Goal: Task Accomplishment & Management: Manage account settings

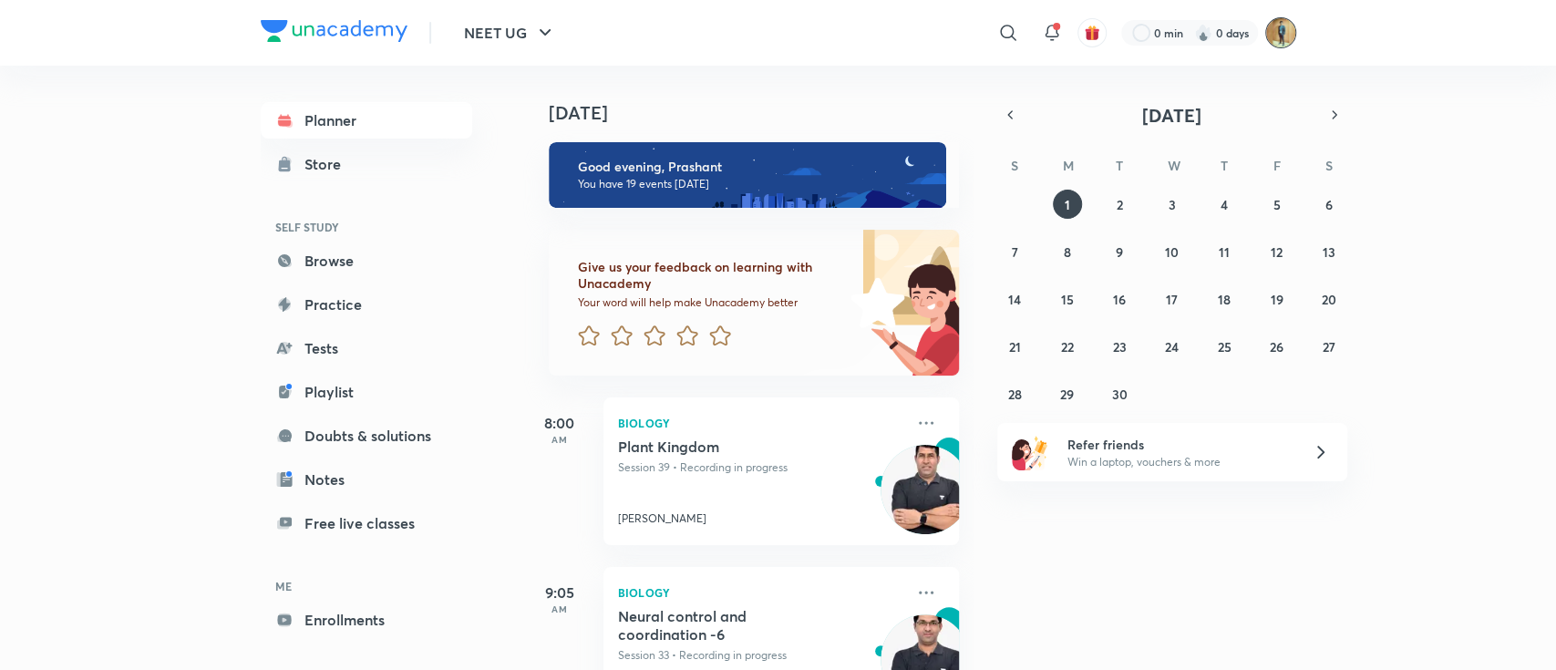
click at [1277, 33] on img at bounding box center [1280, 32] width 31 height 31
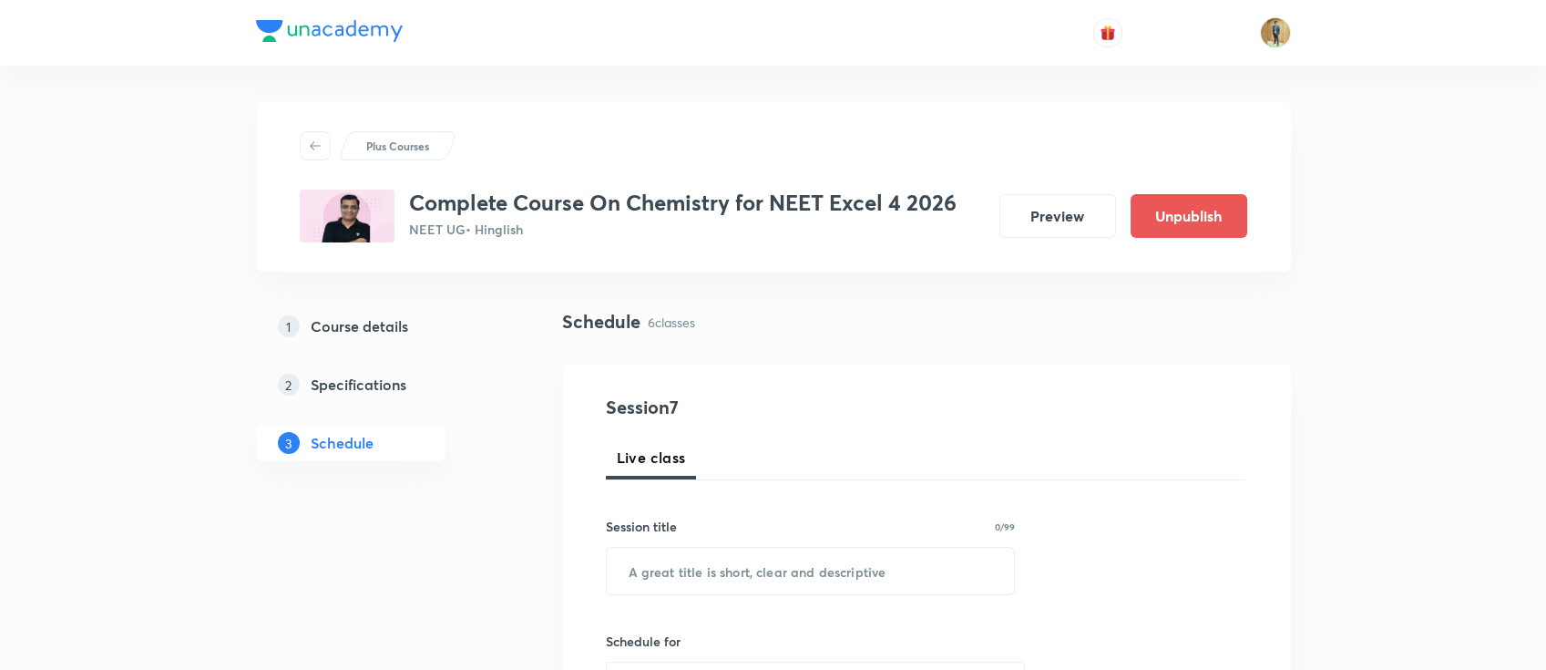
scroll to position [1637, 0]
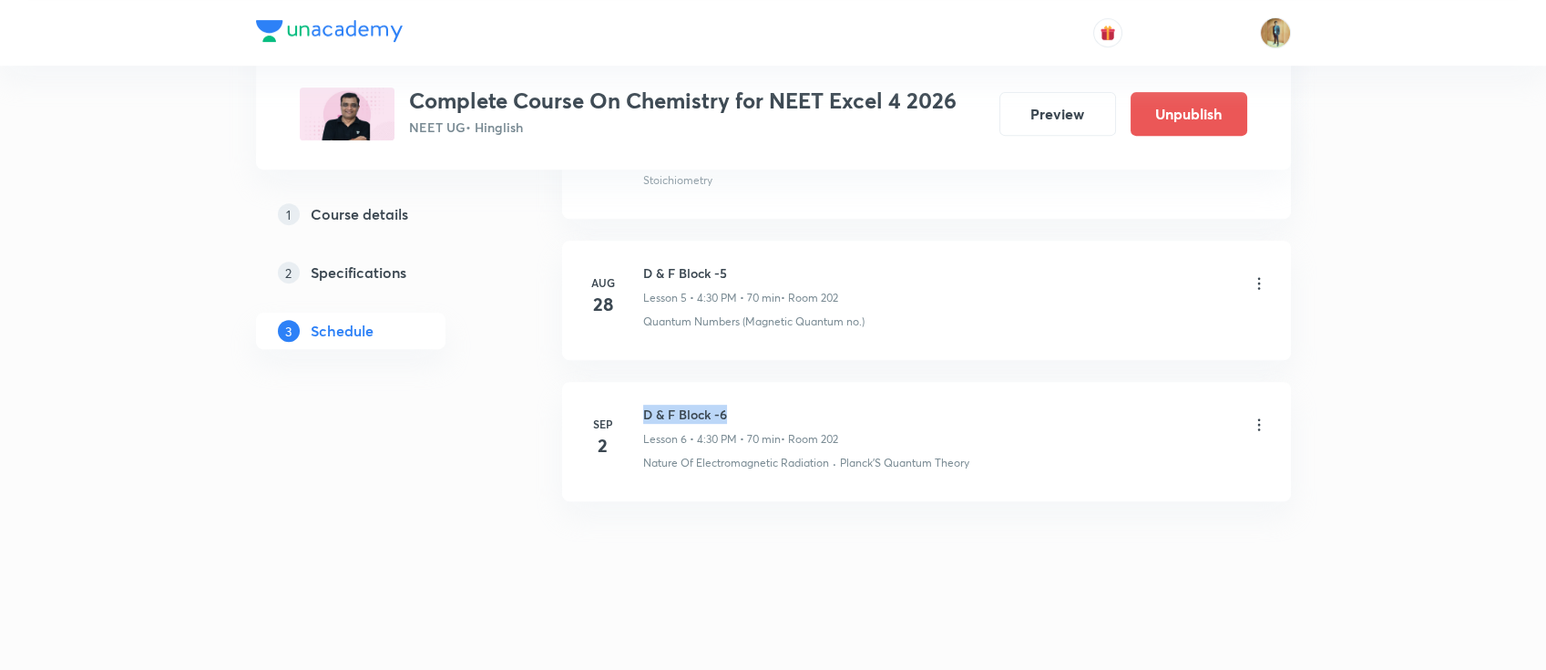
drag, startPoint x: 644, startPoint y: 413, endPoint x: 737, endPoint y: 406, distance: 93.2
click at [737, 406] on h6 "D & F Block -6" at bounding box center [740, 414] width 195 height 19
copy h6 "D & F Block -6"
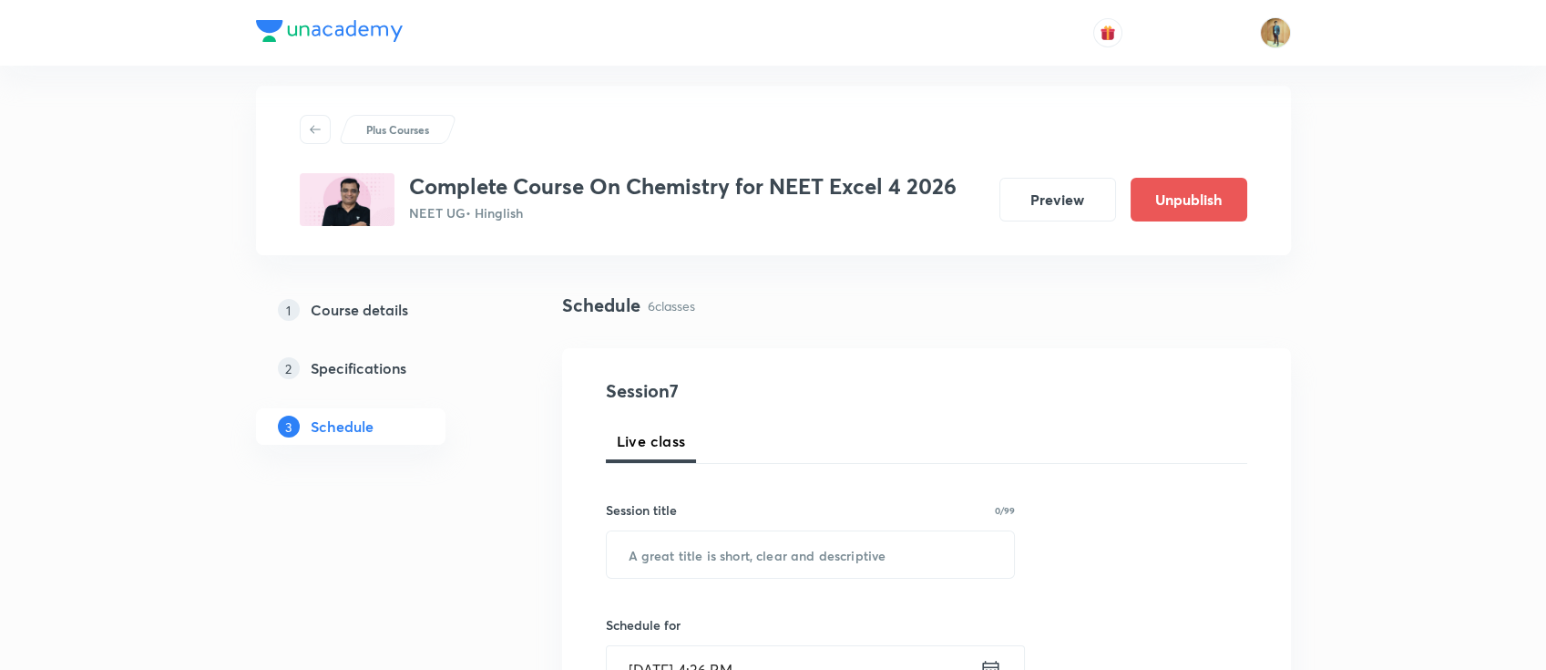
scroll to position [0, 0]
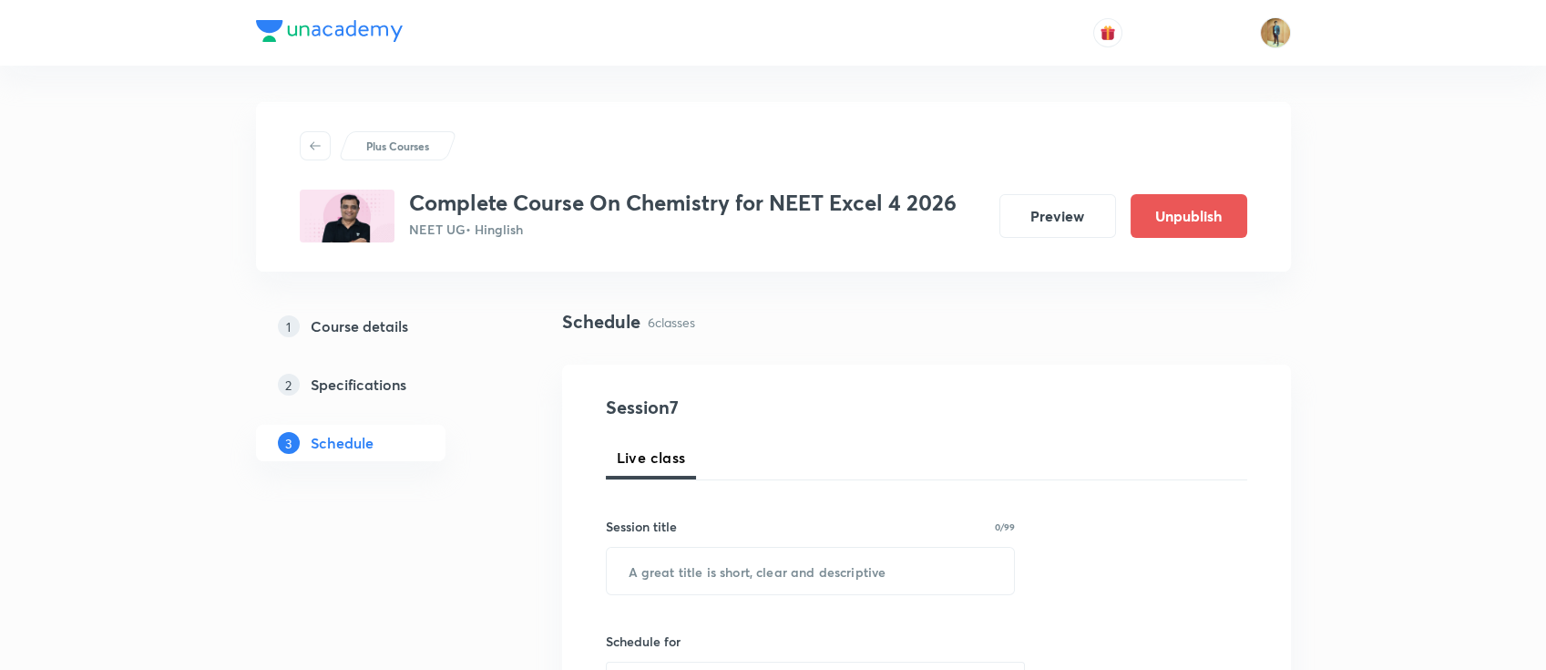
click at [293, 149] on div "Plus Courses Complete Course On Chemistry for NEET Excel 4 2026 NEET UG • Hingl…" at bounding box center [773, 187] width 1035 height 170
click at [306, 149] on div at bounding box center [315, 145] width 31 height 29
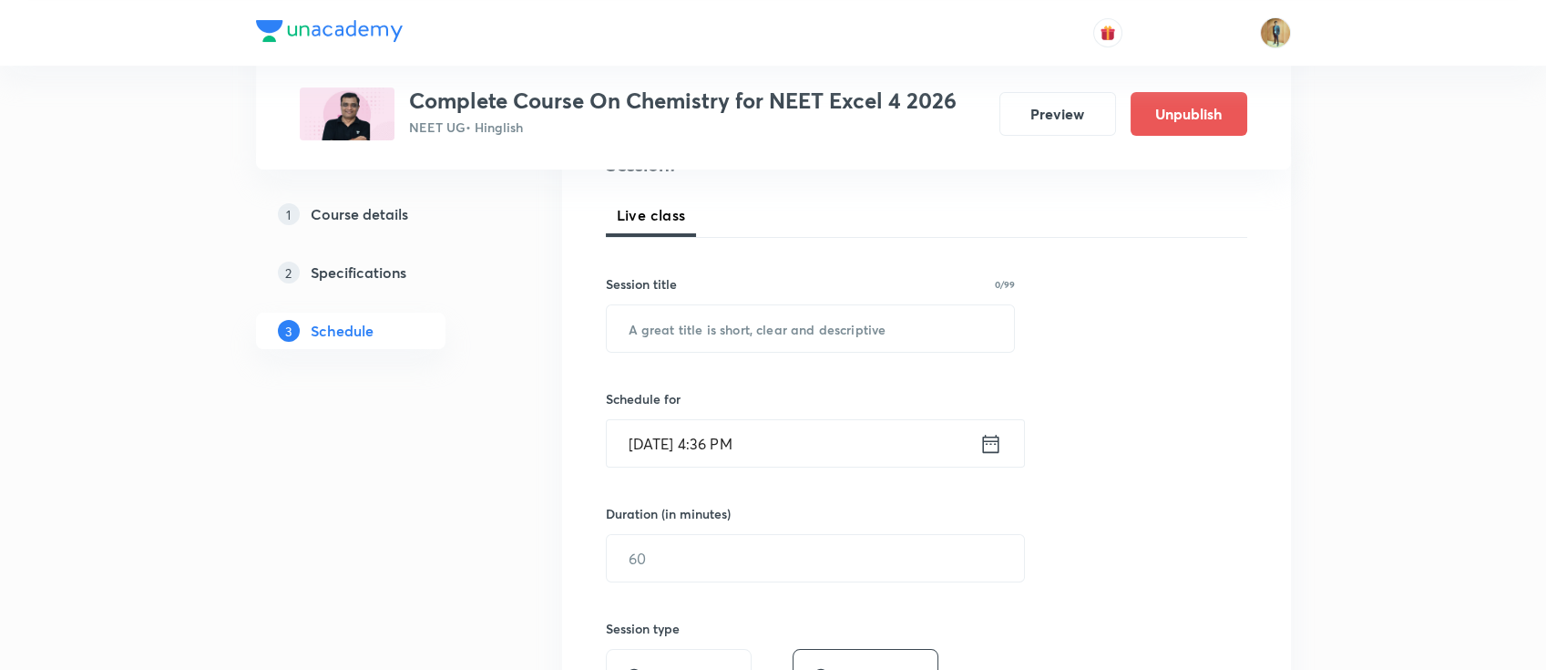
scroll to position [1637, 0]
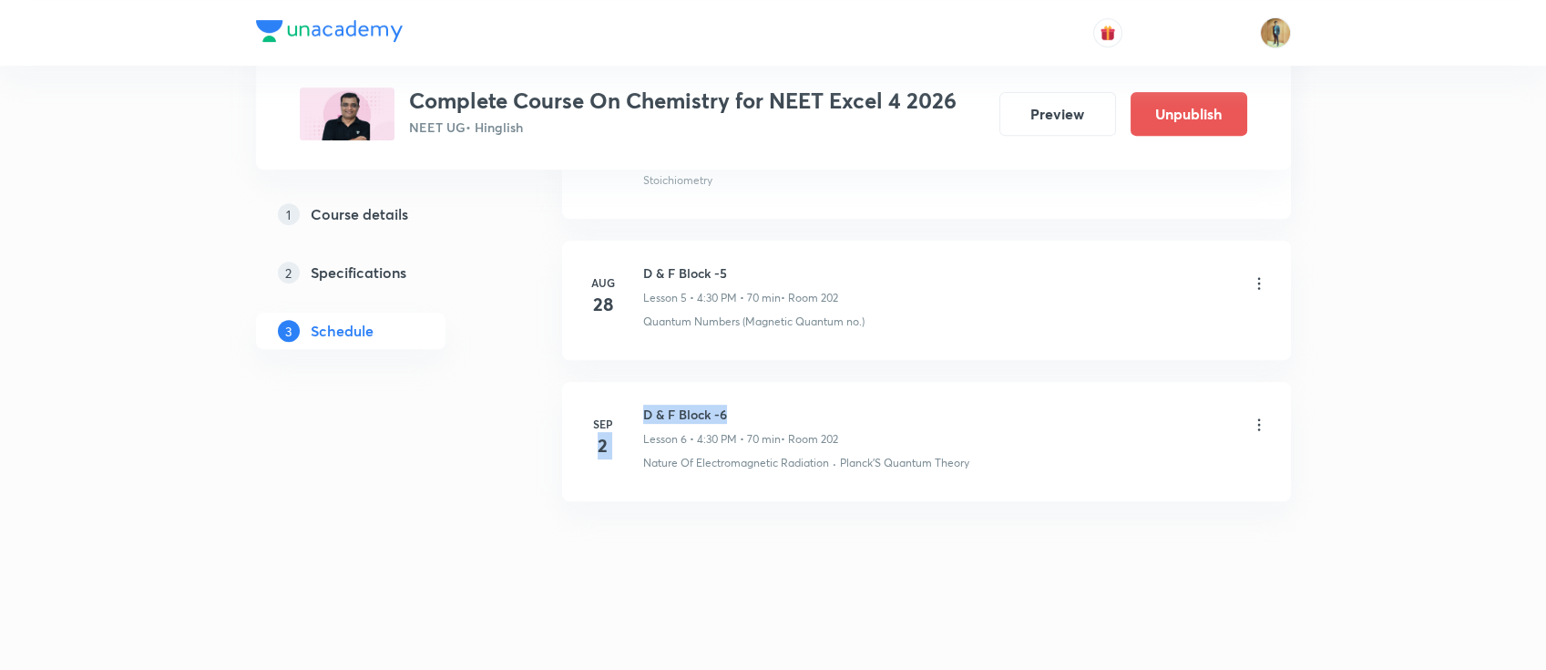
drag, startPoint x: 639, startPoint y: 413, endPoint x: 794, endPoint y: 413, distance: 154.9
click at [794, 413] on div "Sep 2 D & F Block -6 Lesson 6 • 4:30 PM • 70 min • Room 202 Nature Of Electroma…" at bounding box center [926, 438] width 683 height 67
copy div "2 D & F Block -6"
click at [802, 416] on h6 "D & F Block -6" at bounding box center [740, 414] width 195 height 19
drag, startPoint x: 730, startPoint y: 415, endPoint x: 643, endPoint y: 414, distance: 86.6
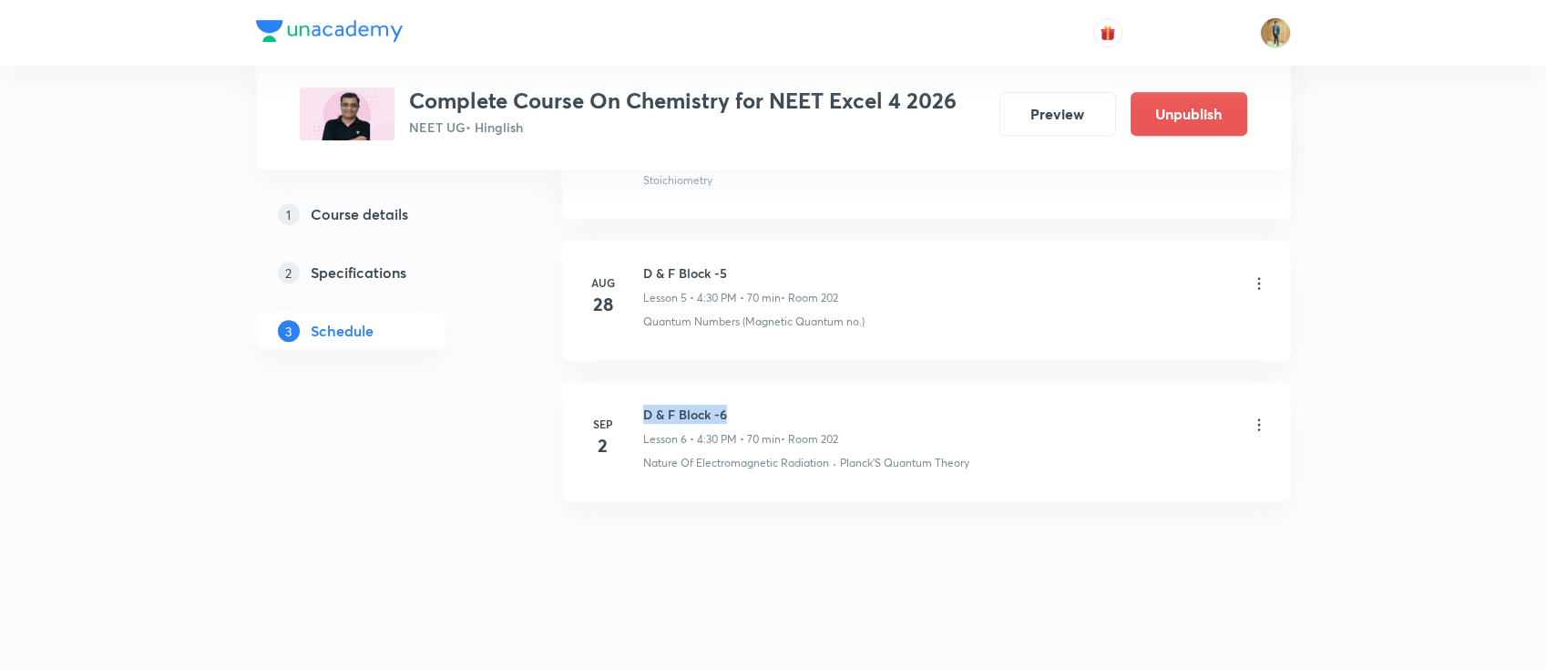
click at [643, 414] on h6 "D & F Block -6" at bounding box center [740, 414] width 195 height 19
copy h6 "D & F Block -6"
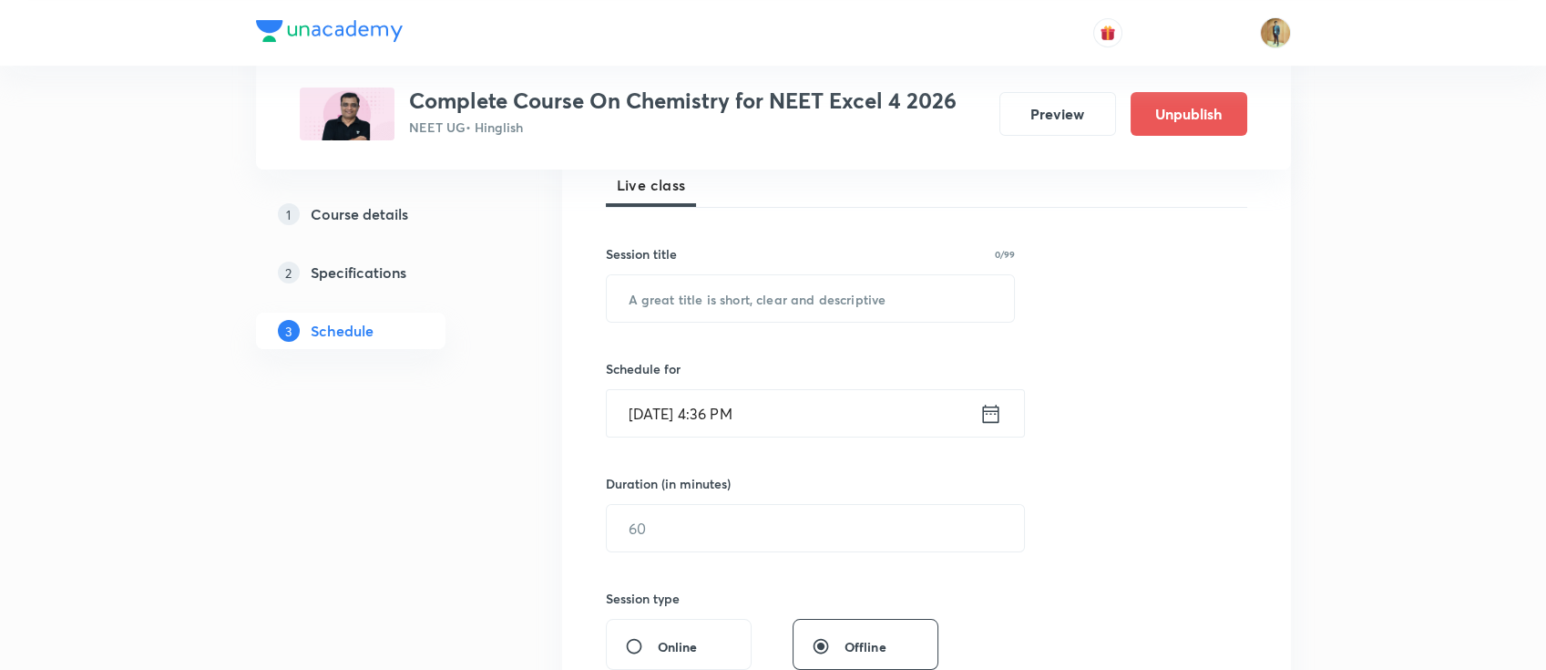
scroll to position [229, 0]
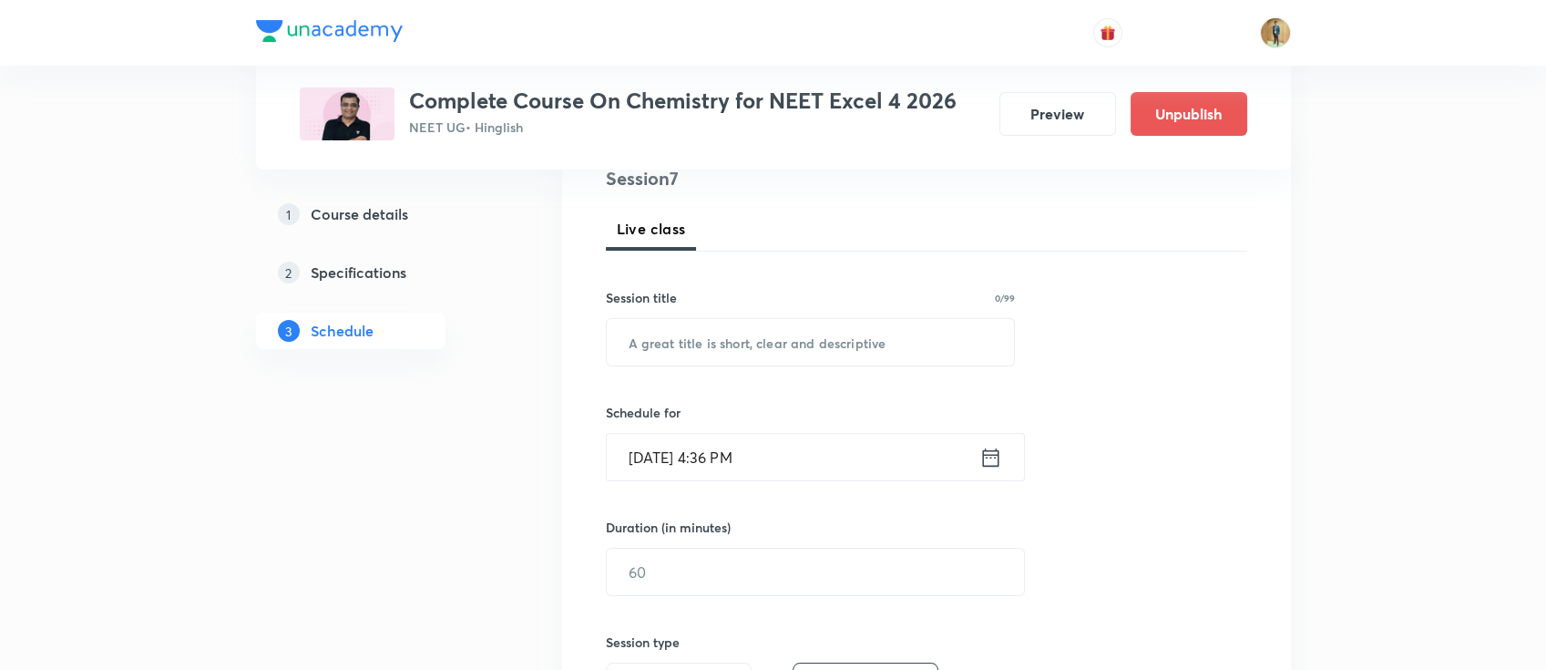
click at [795, 368] on div "Session 7 Live class Session title 0/99 ​ Schedule for Sep 1, 2025, 4:36 PM ​ D…" at bounding box center [927, 593] width 642 height 856
click at [795, 350] on input "text" at bounding box center [811, 342] width 408 height 46
paste input "D & F Block -6"
type input "D & F Block -6"
click at [786, 470] on input "Sep 1, 2025, 4:36 PM" at bounding box center [793, 457] width 373 height 46
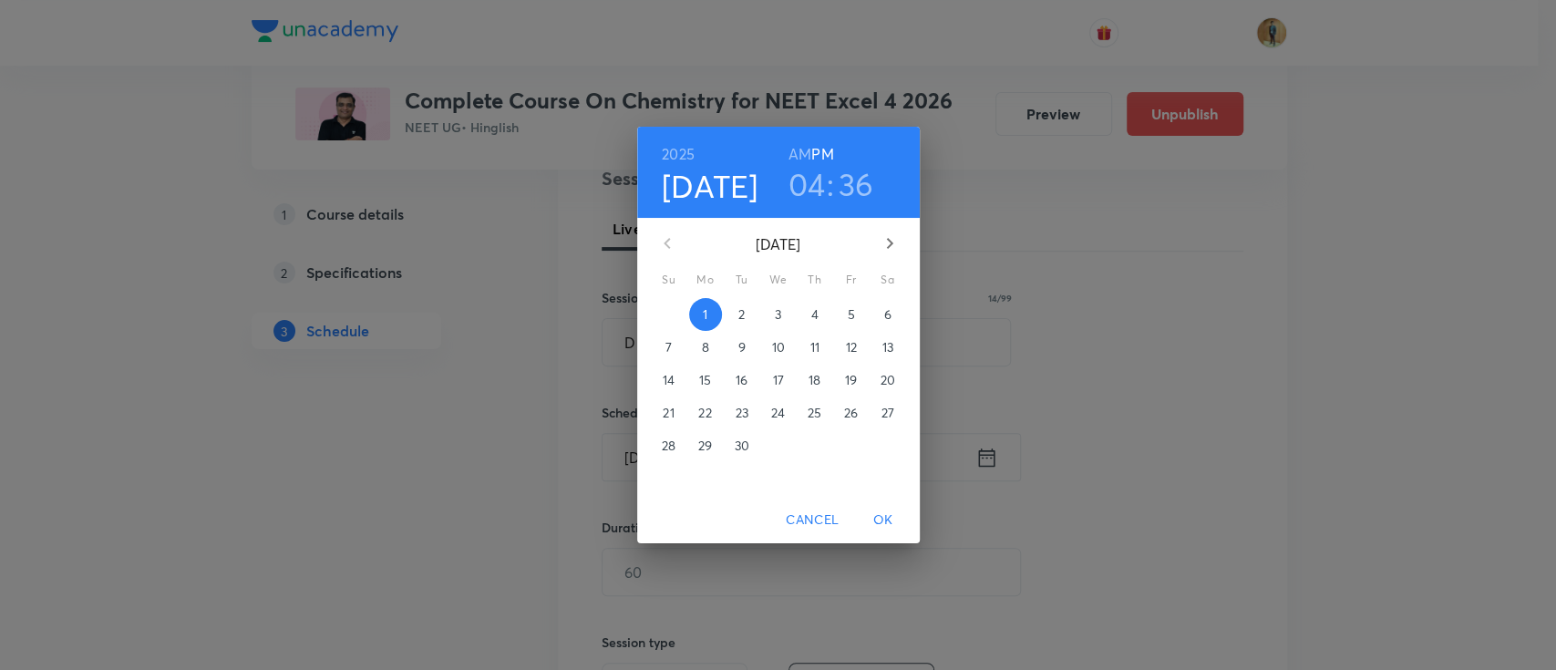
click at [878, 518] on span "OK" at bounding box center [883, 520] width 44 height 23
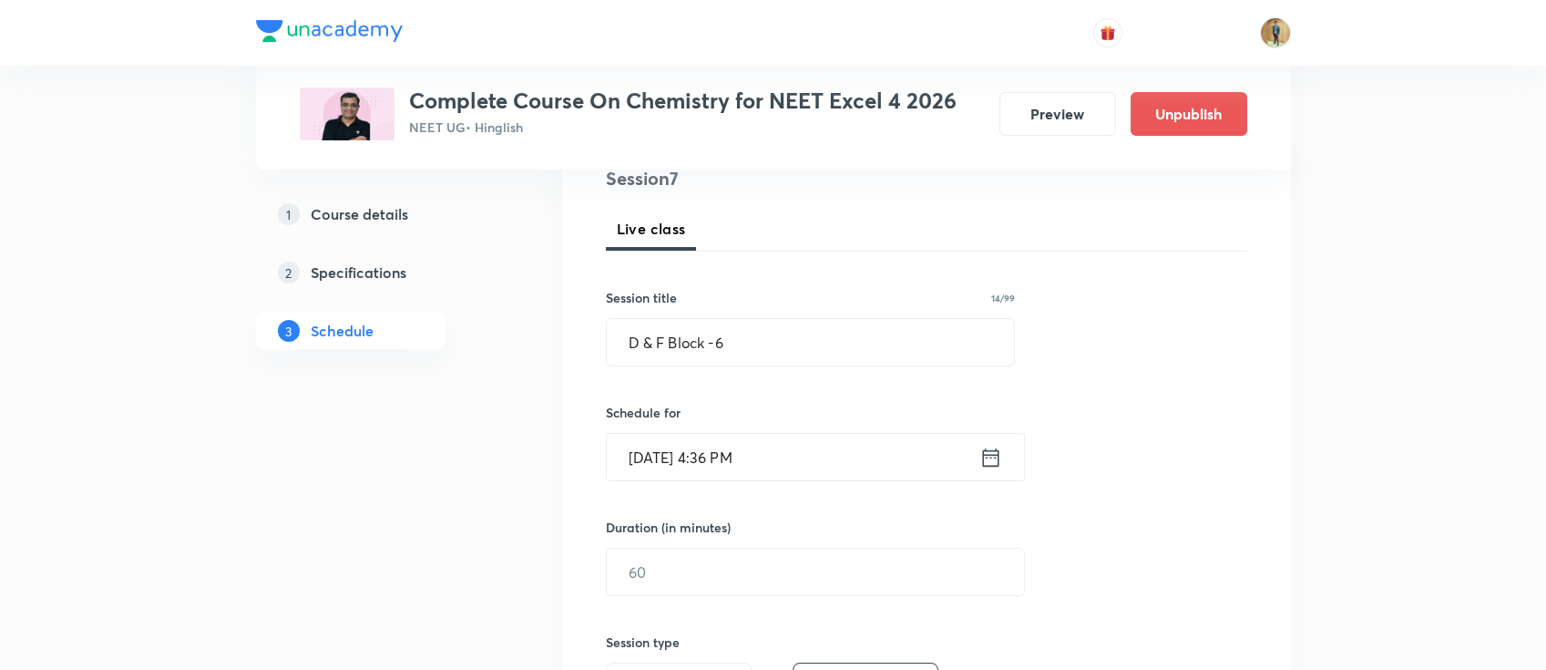
click at [799, 465] on input "Sep 1, 2025, 4:36 PM" at bounding box center [793, 457] width 373 height 46
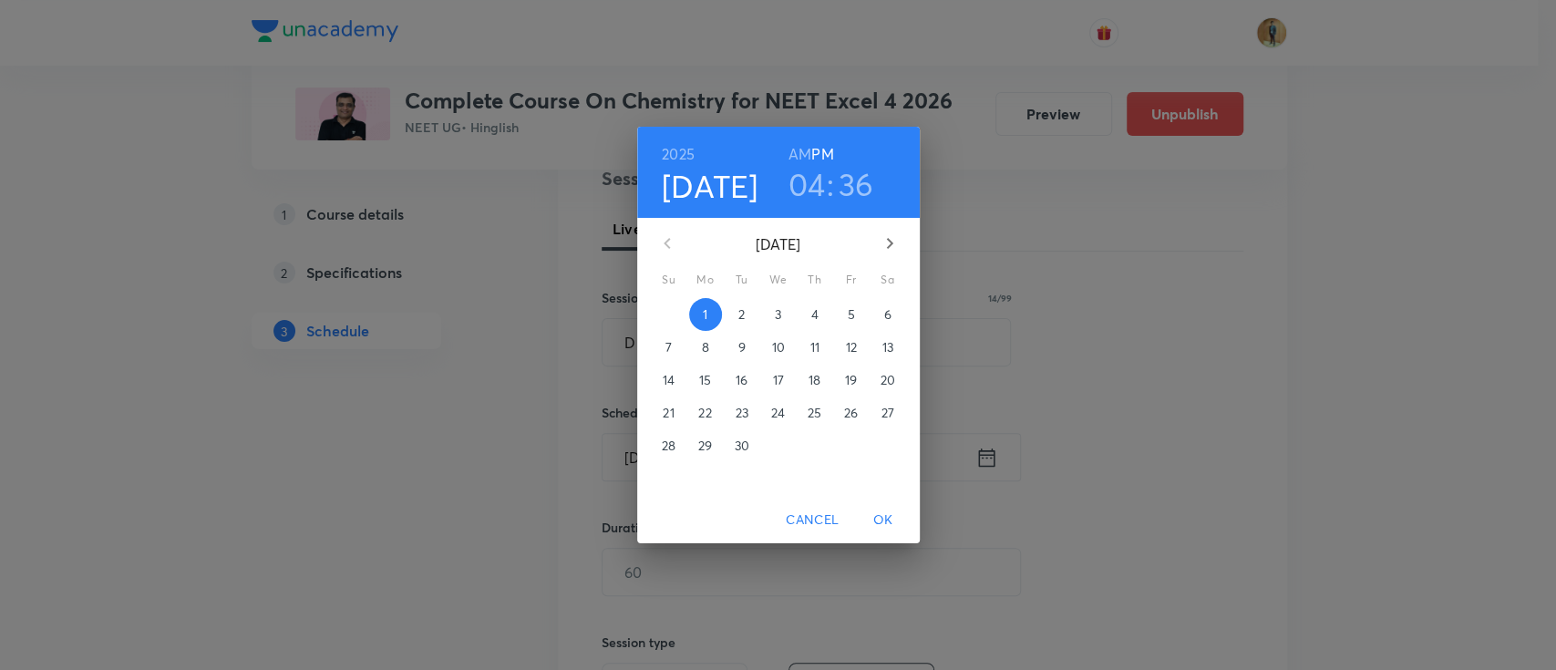
click at [858, 187] on h3 "36" at bounding box center [856, 184] width 36 height 38
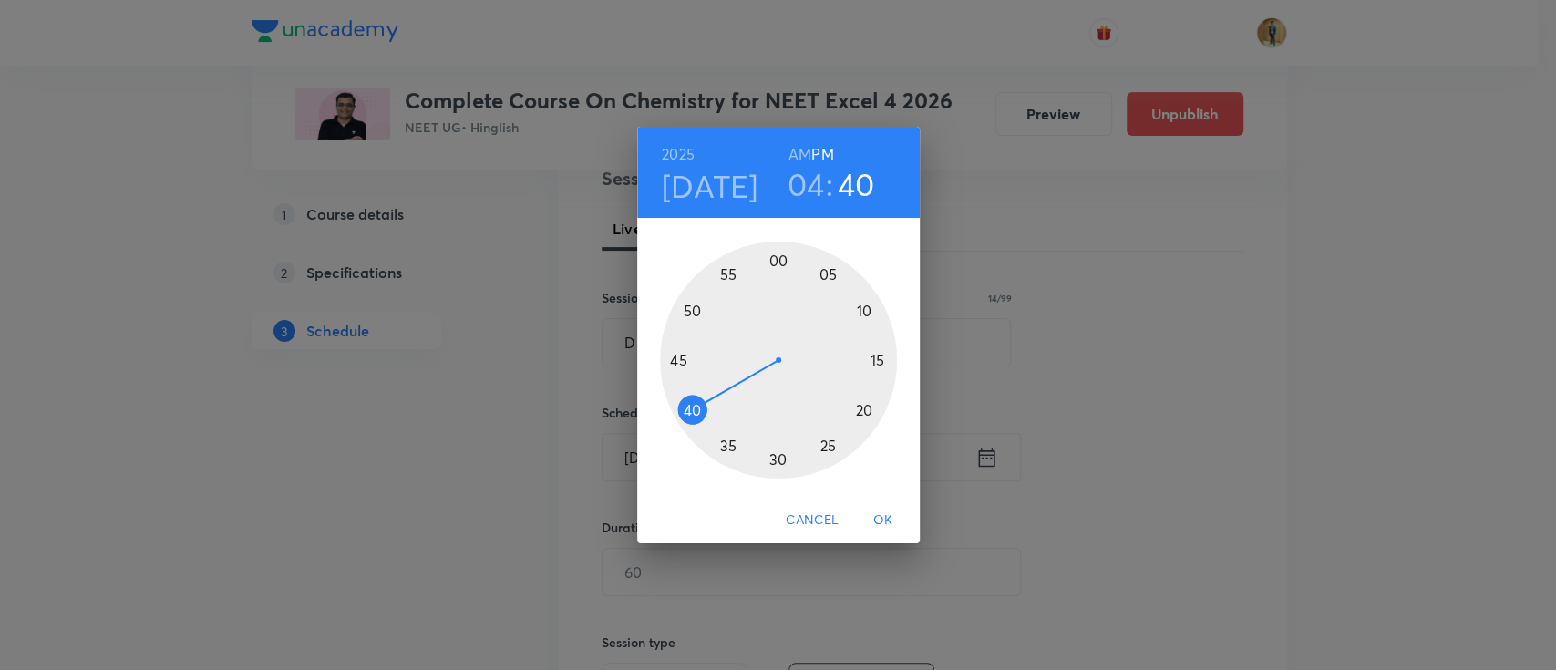
drag, startPoint x: 720, startPoint y: 438, endPoint x: 671, endPoint y: 427, distance: 50.4
click at [671, 427] on div at bounding box center [778, 359] width 237 height 237
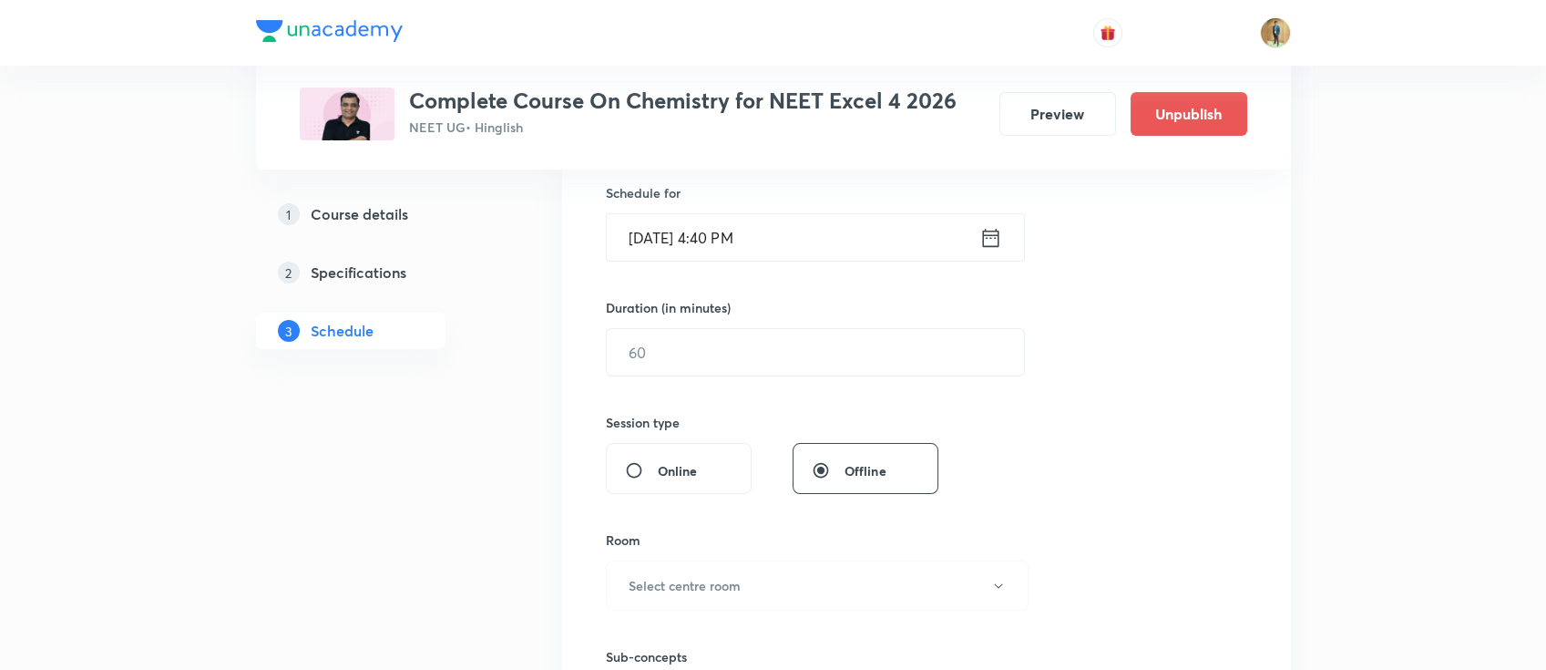
scroll to position [472, 0]
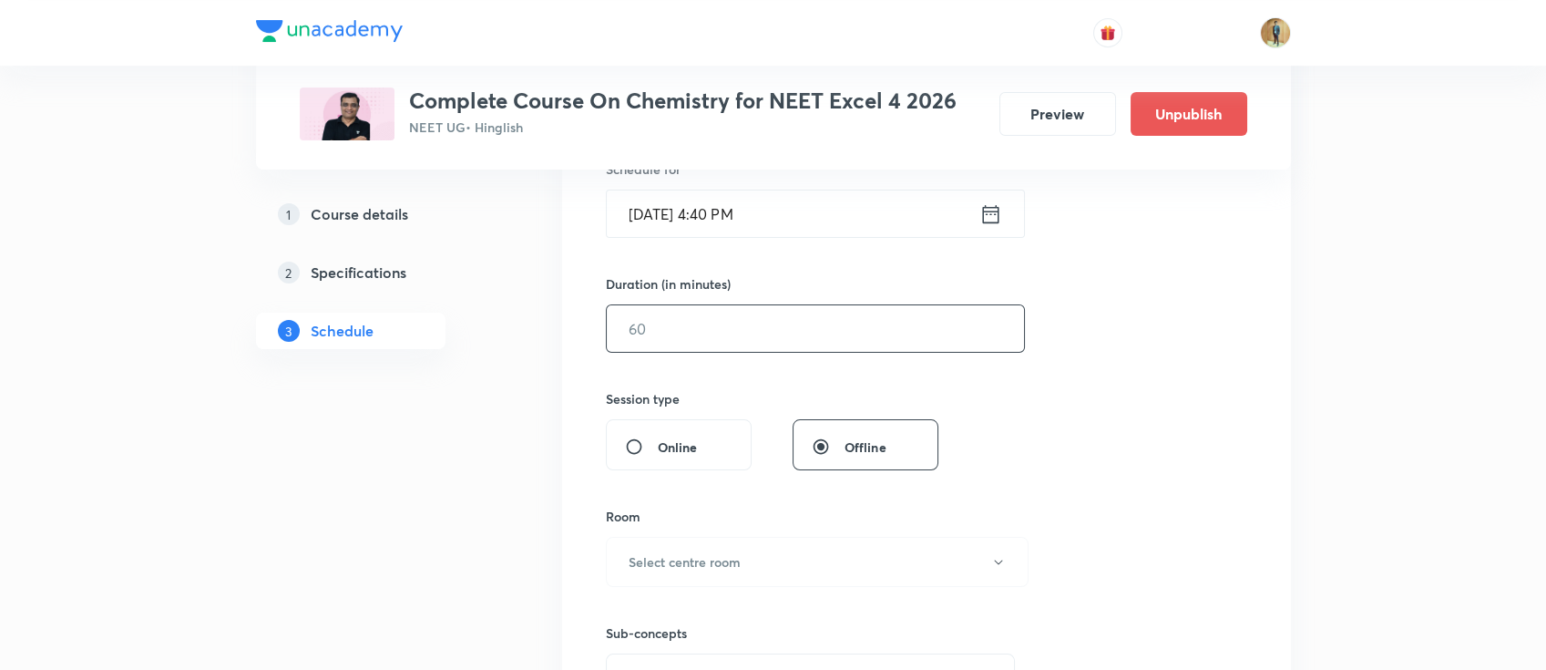
click at [751, 342] on input "text" at bounding box center [815, 328] width 417 height 46
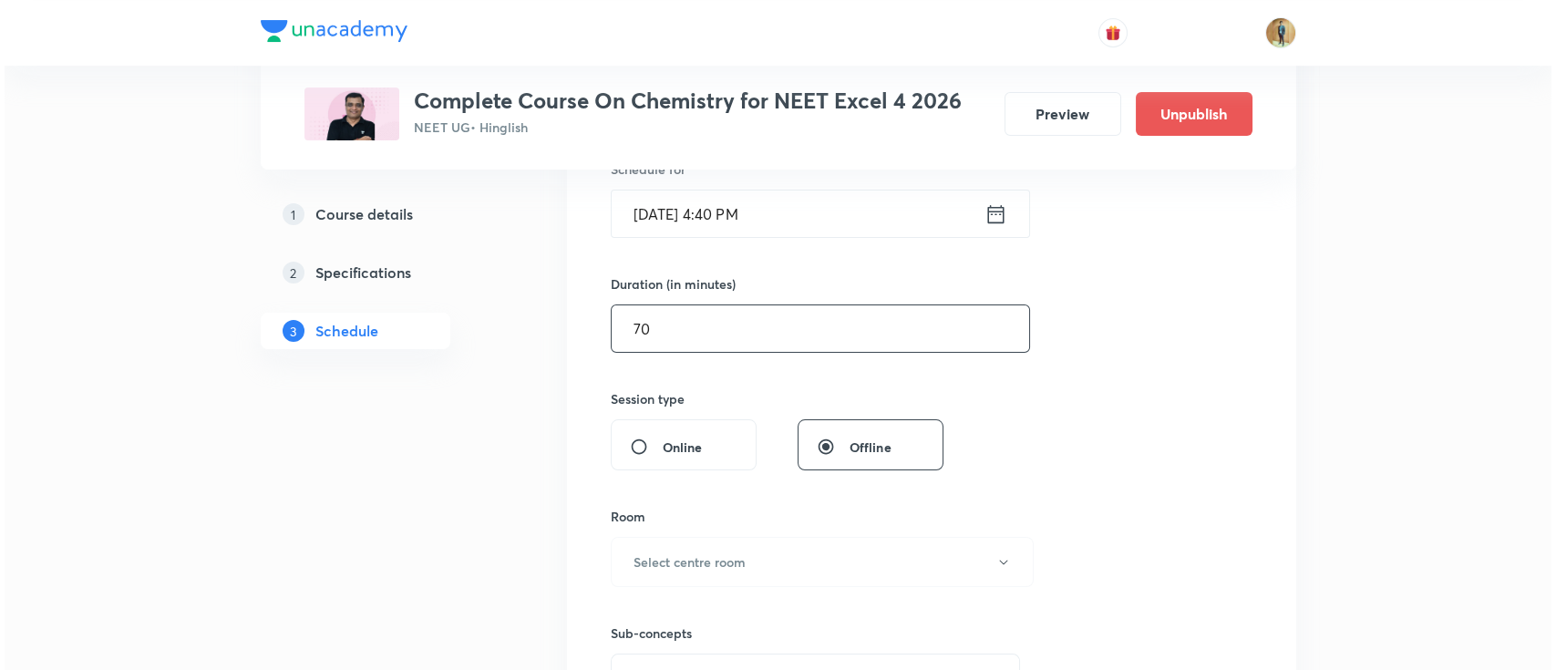
scroll to position [634, 0]
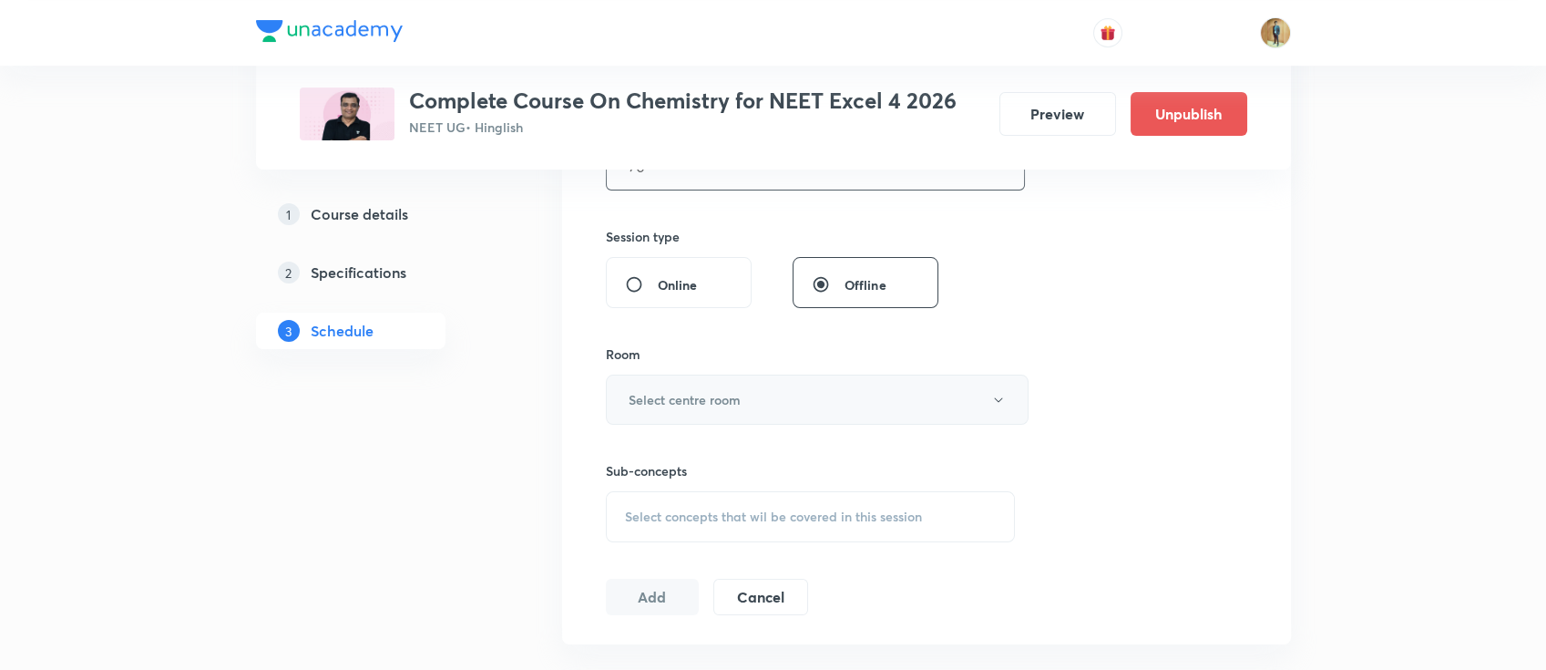
type input "70"
click at [735, 413] on button "Select centre room" at bounding box center [817, 400] width 423 height 50
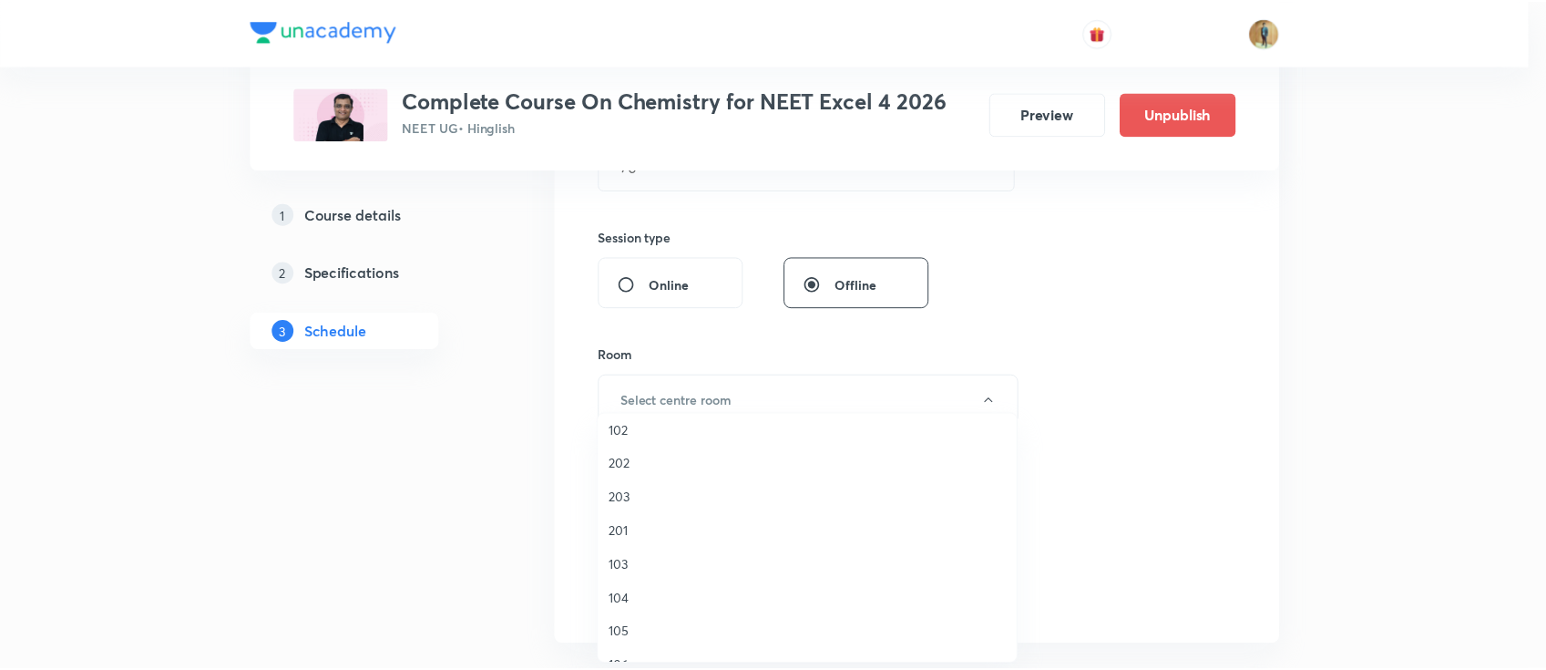
scroll to position [80, 0]
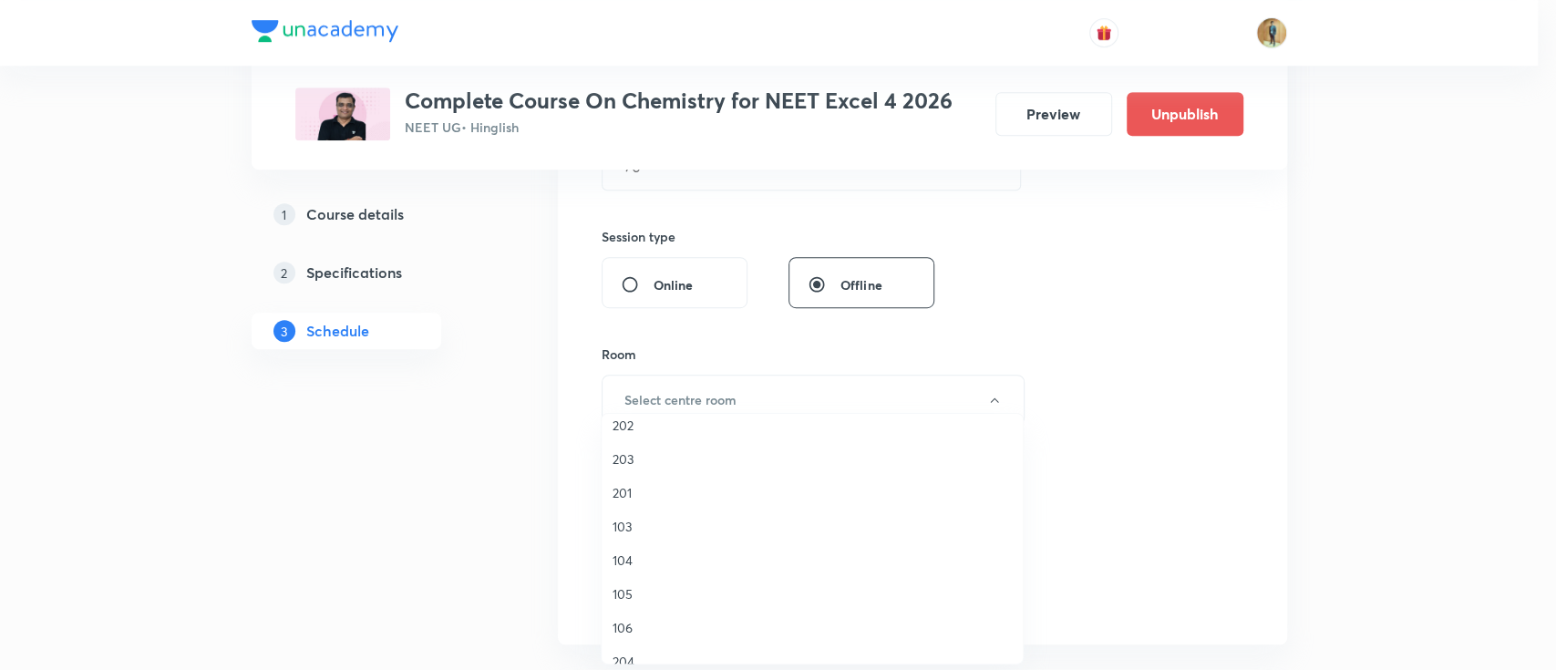
click at [634, 491] on span "201" at bounding box center [811, 492] width 399 height 19
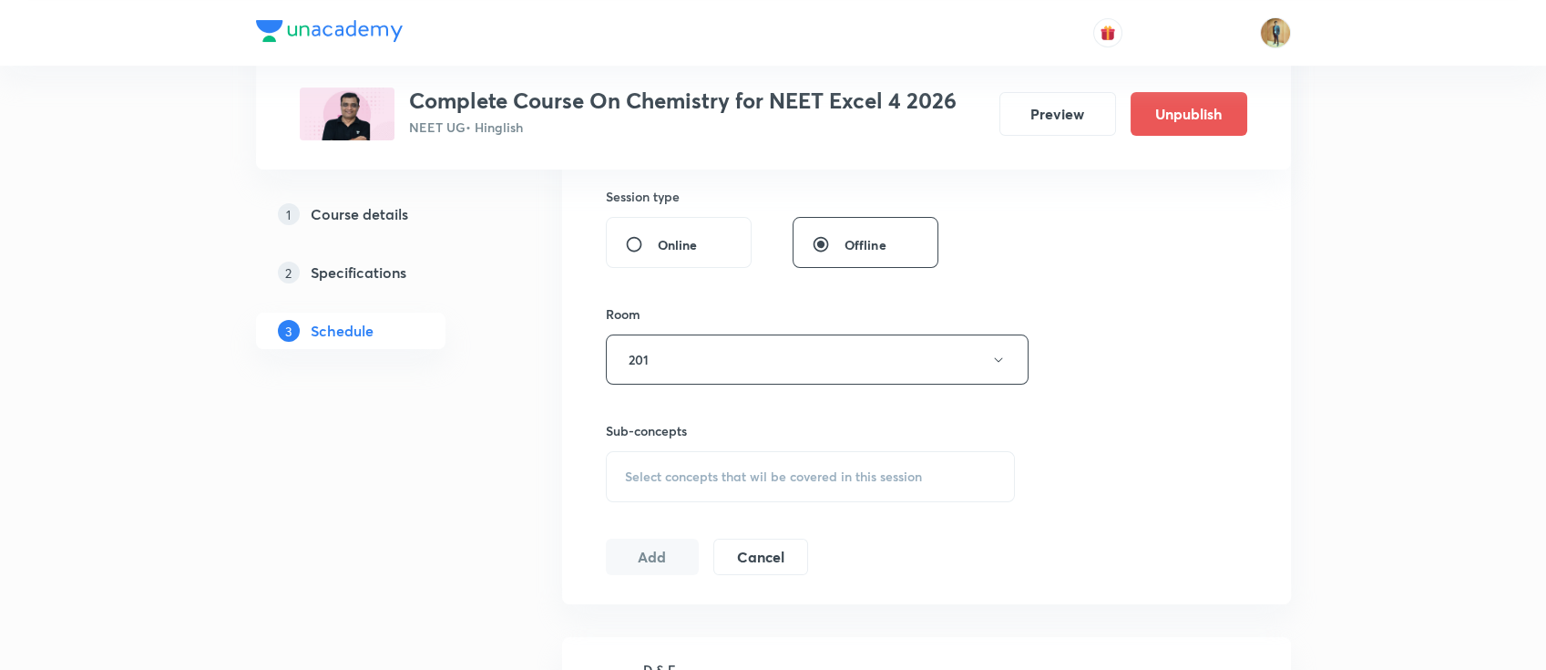
scroll to position [680, 0]
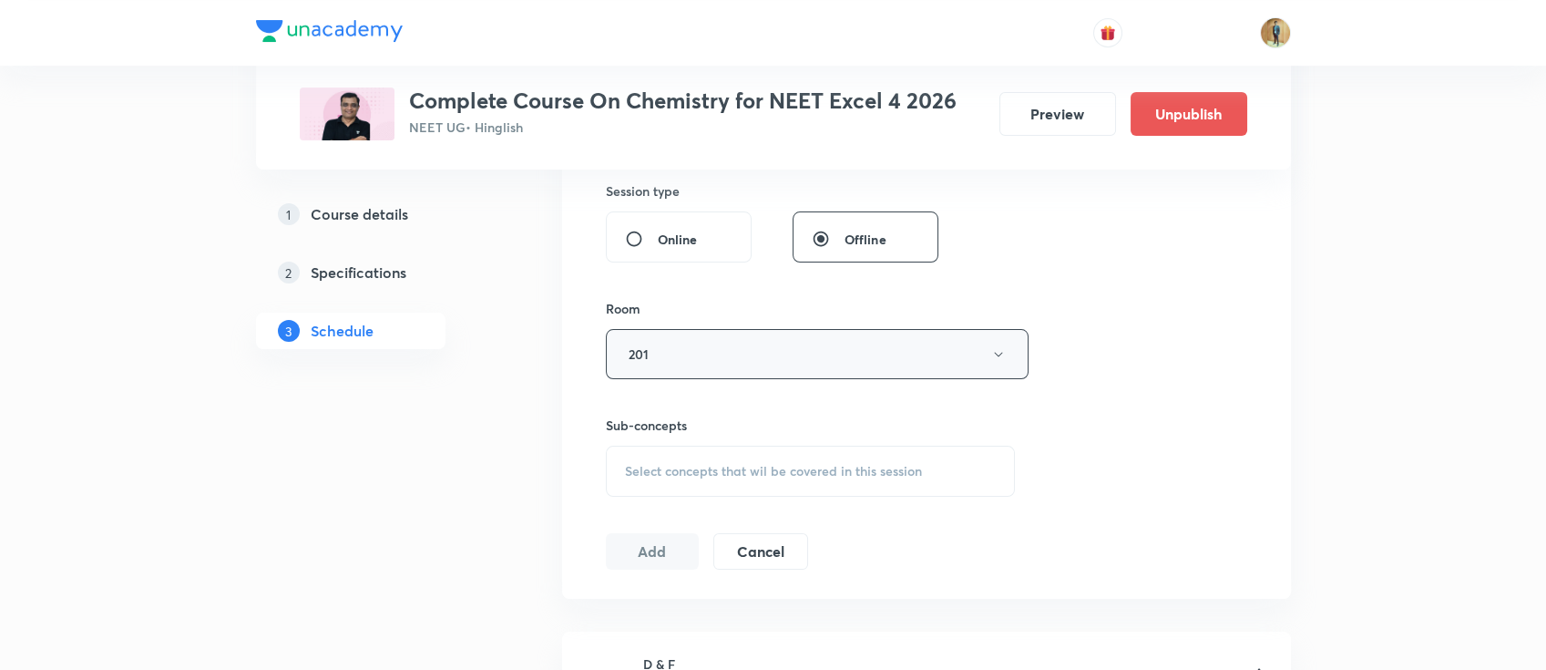
click at [706, 351] on button "201" at bounding box center [817, 354] width 423 height 50
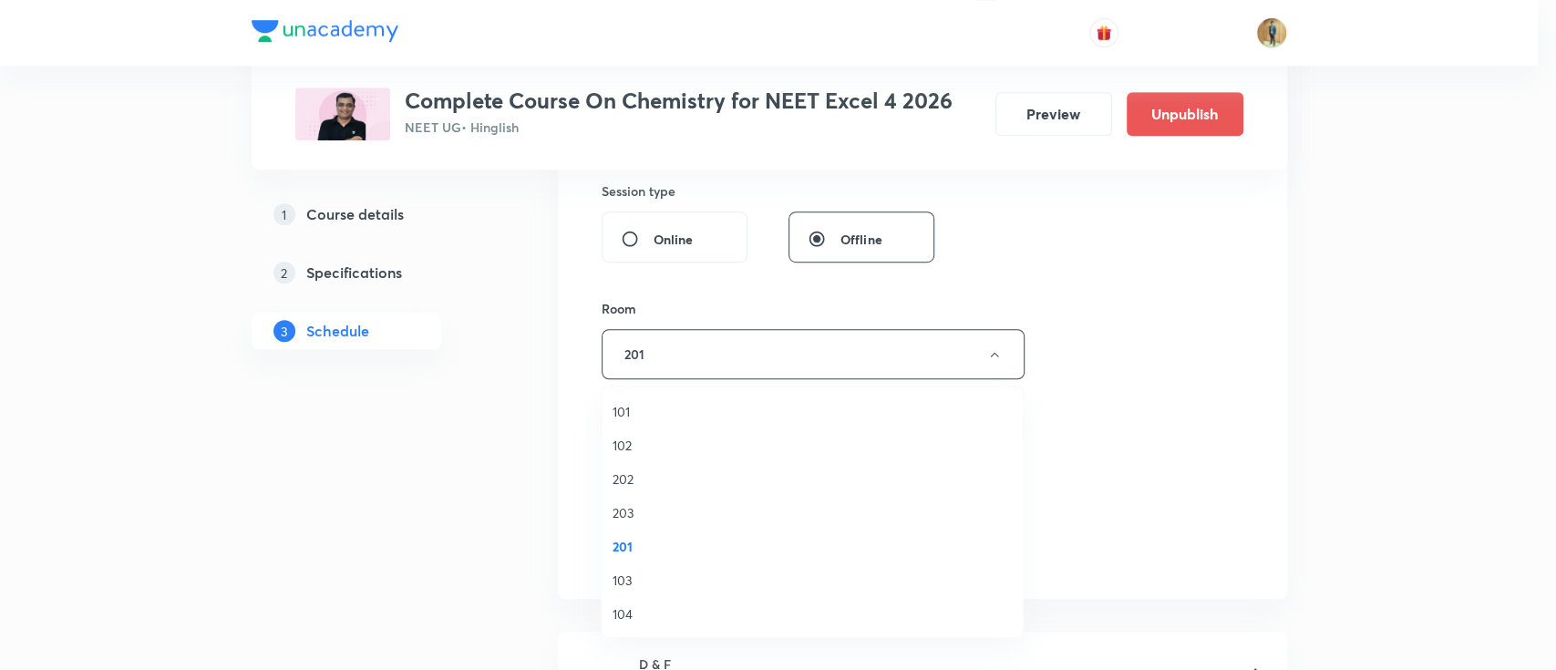
click at [670, 483] on span "202" at bounding box center [811, 478] width 399 height 19
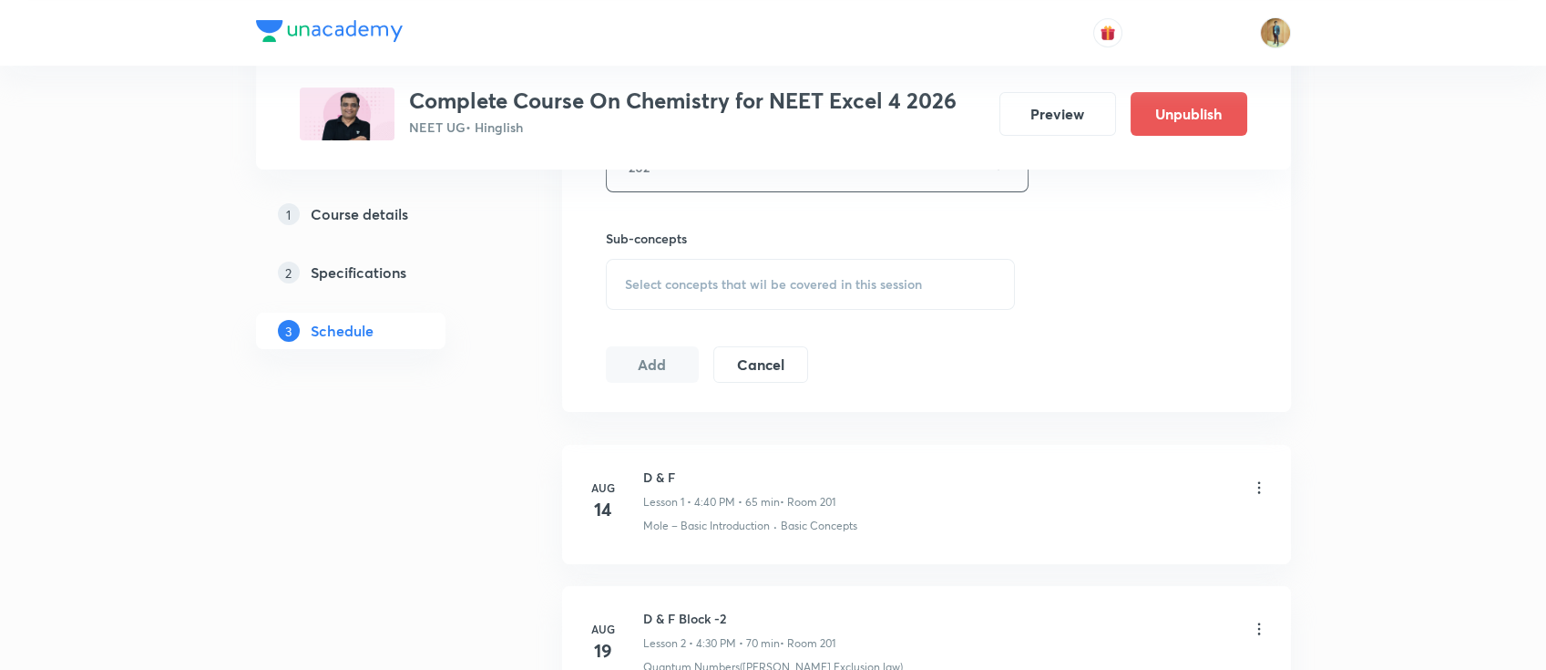
scroll to position [812, 0]
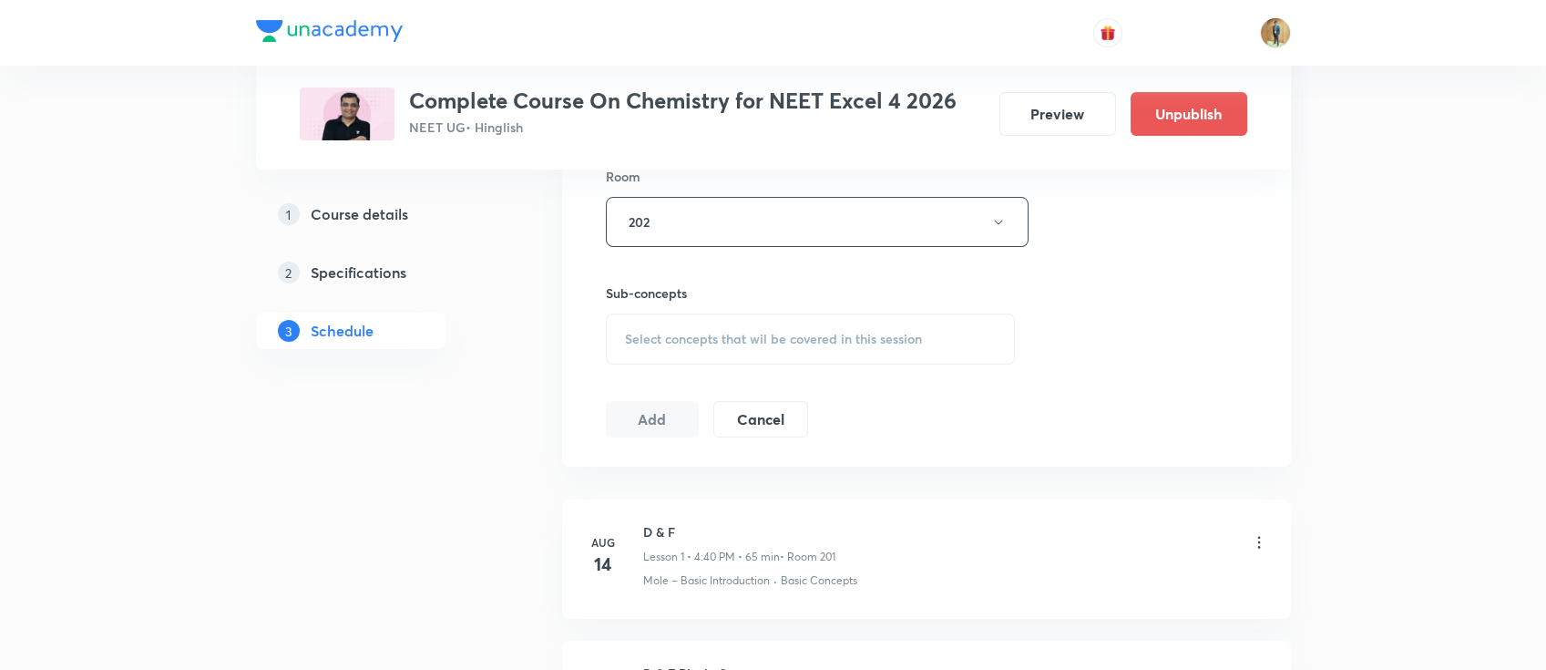
click at [755, 332] on span "Select concepts that wil be covered in this session" at bounding box center [773, 339] width 297 height 15
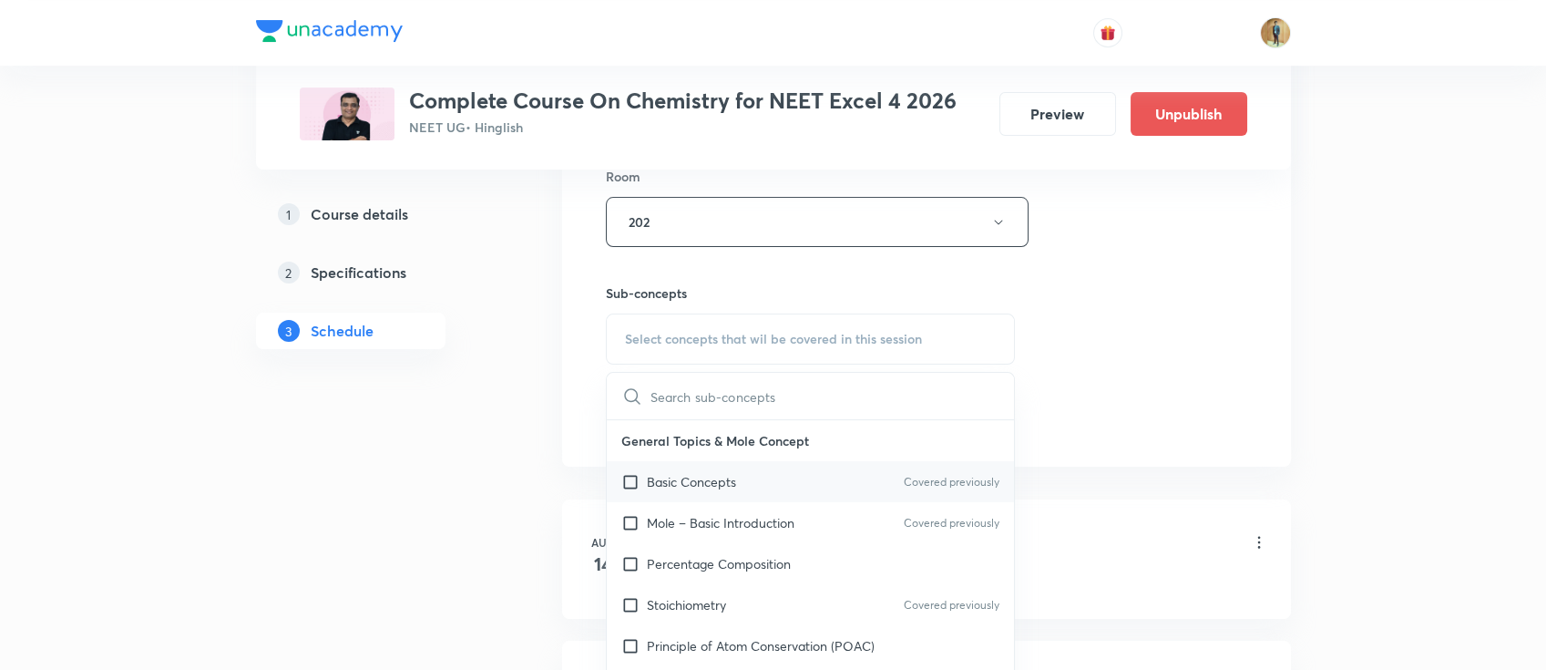
click at [683, 485] on p "Basic Concepts" at bounding box center [691, 481] width 89 height 19
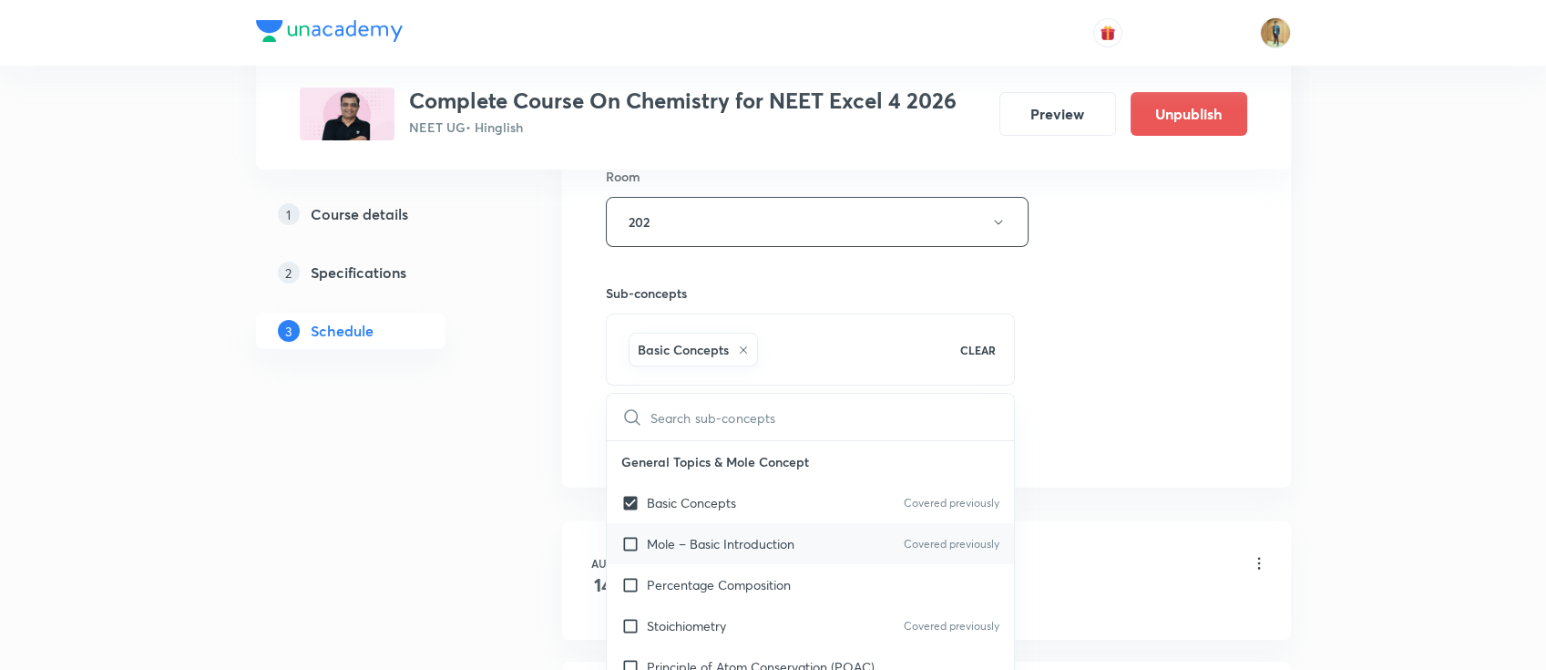
click at [714, 534] on p "Mole – Basic Introduction" at bounding box center [721, 543] width 148 height 19
checkbox input "true"
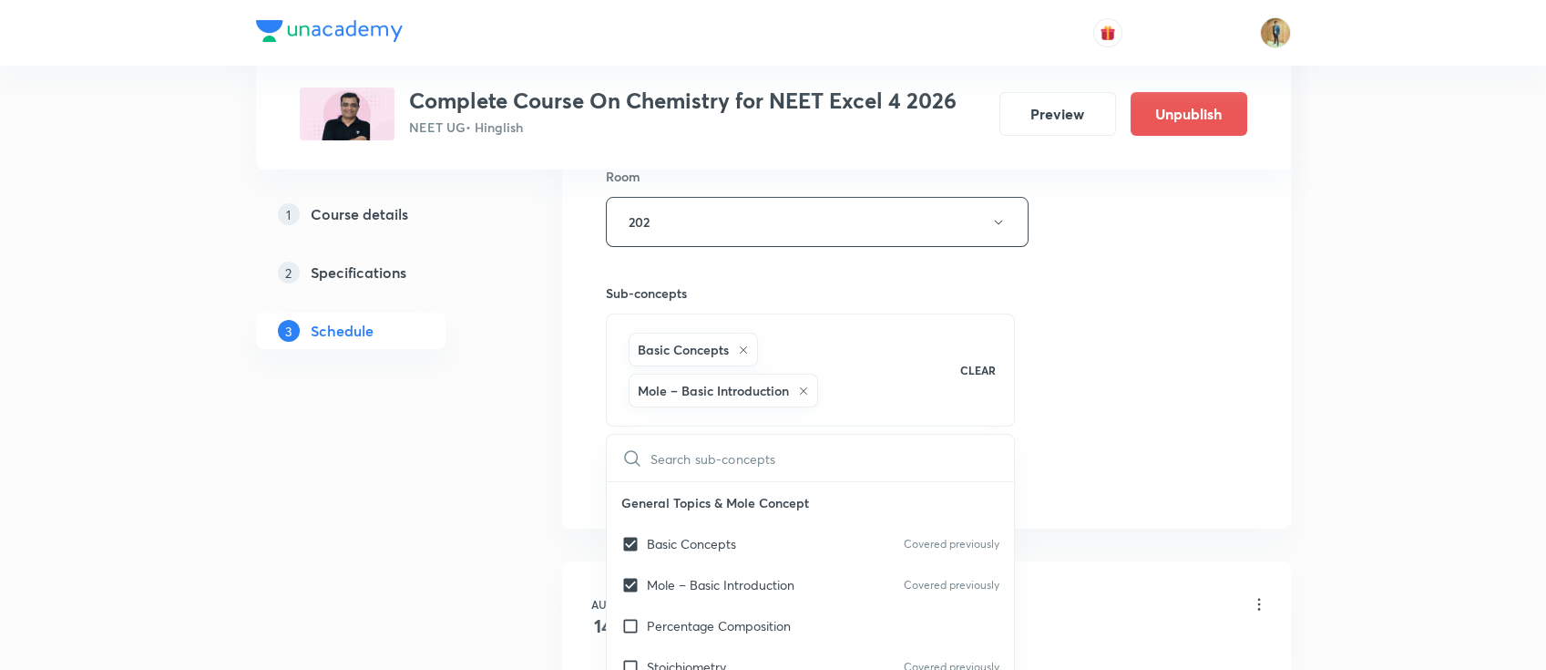
click at [1290, 387] on div "Plus Courses Complete Course On Chemistry for NEET Excel 4 2026 NEET UG • Hingl…" at bounding box center [773, 373] width 1546 height 2371
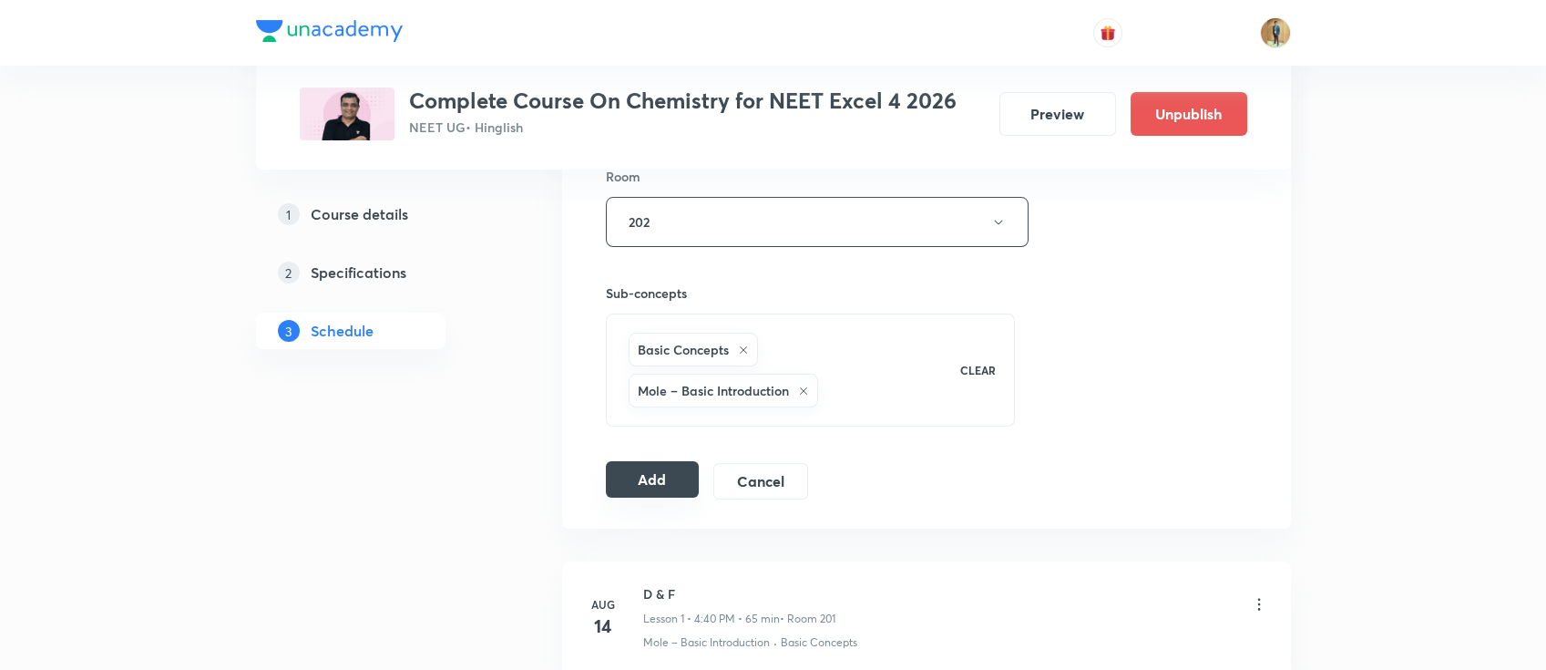
click at [666, 470] on button "Add" at bounding box center [653, 479] width 94 height 36
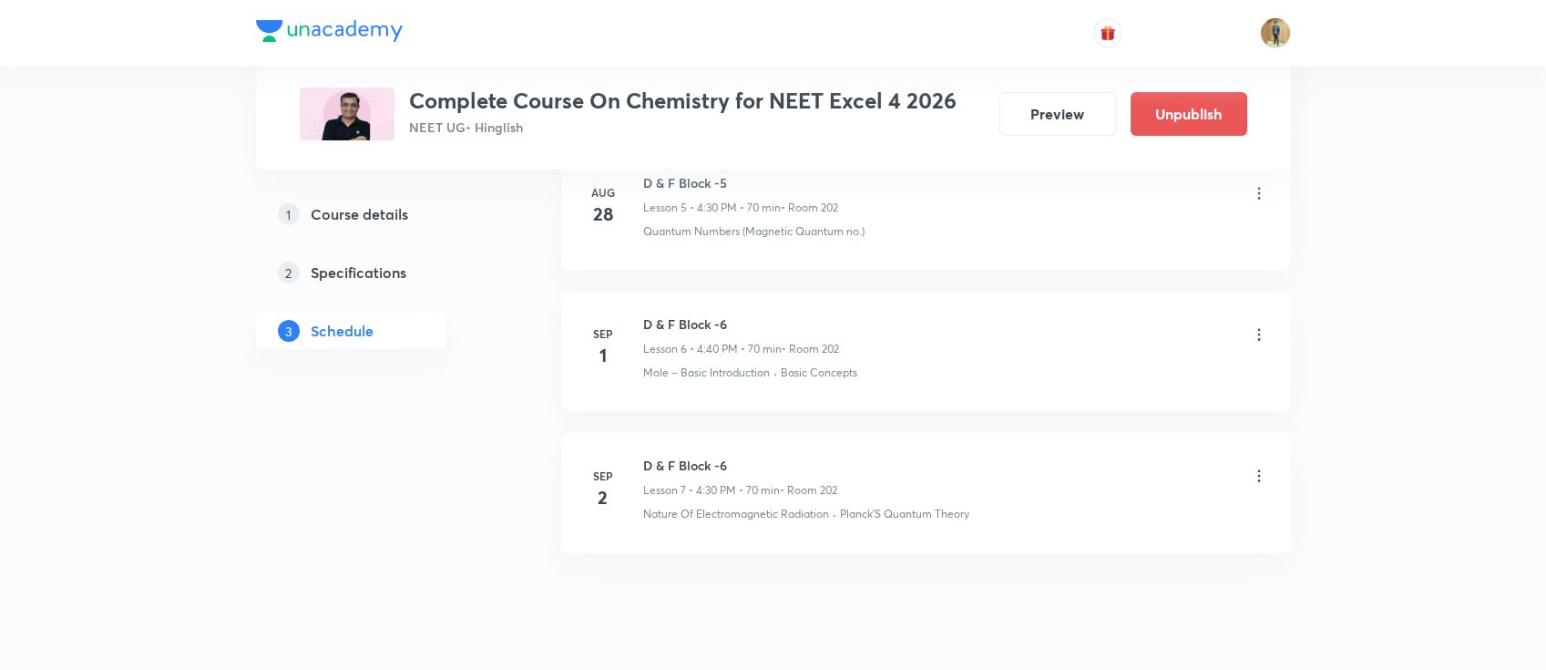
scroll to position [941, 0]
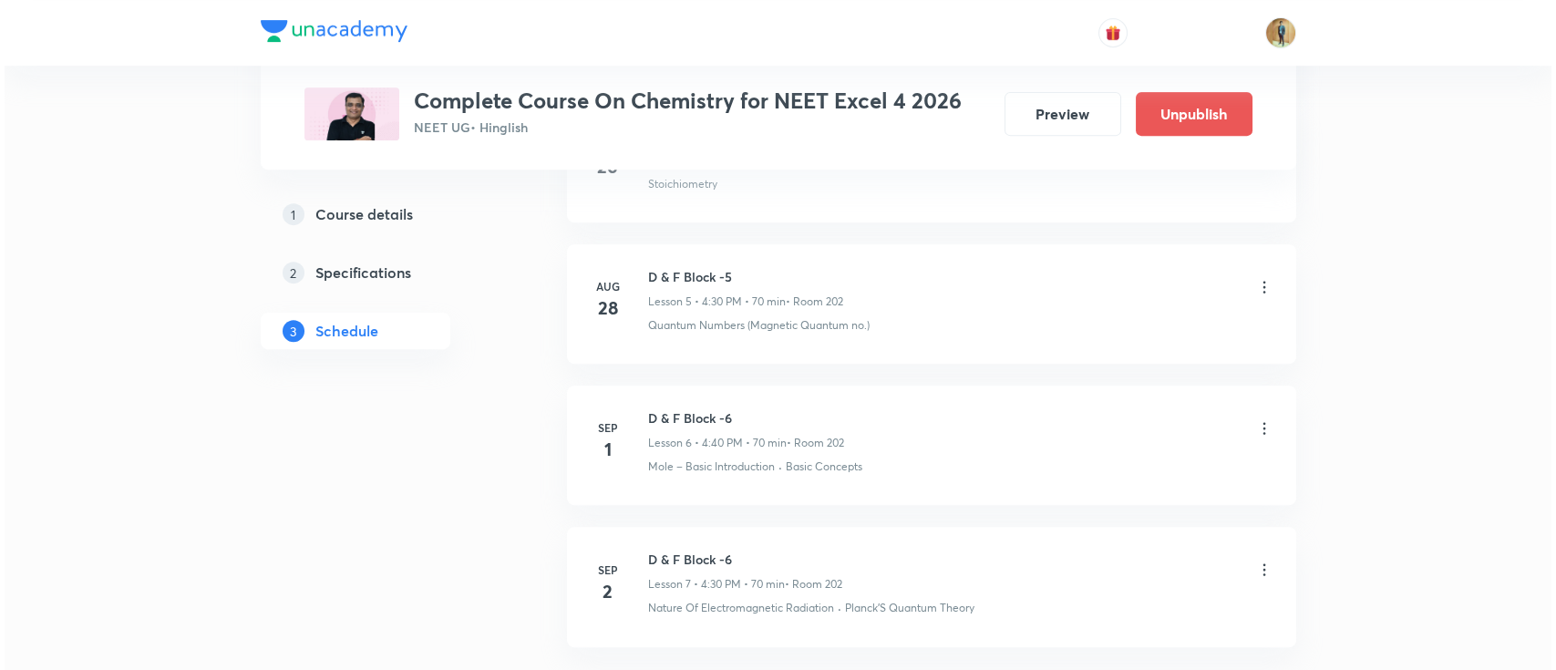
scroll to position [1779, 0]
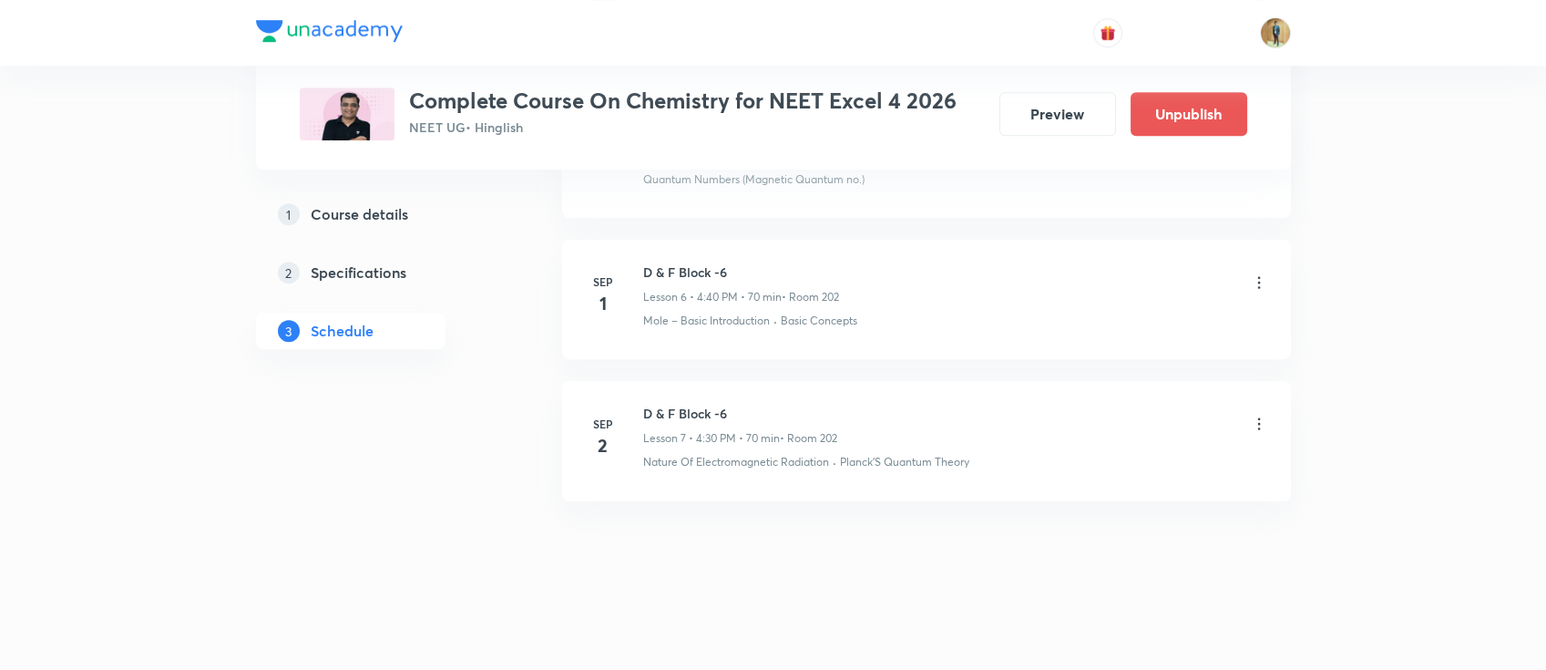
click at [1259, 425] on icon at bounding box center [1259, 424] width 18 height 18
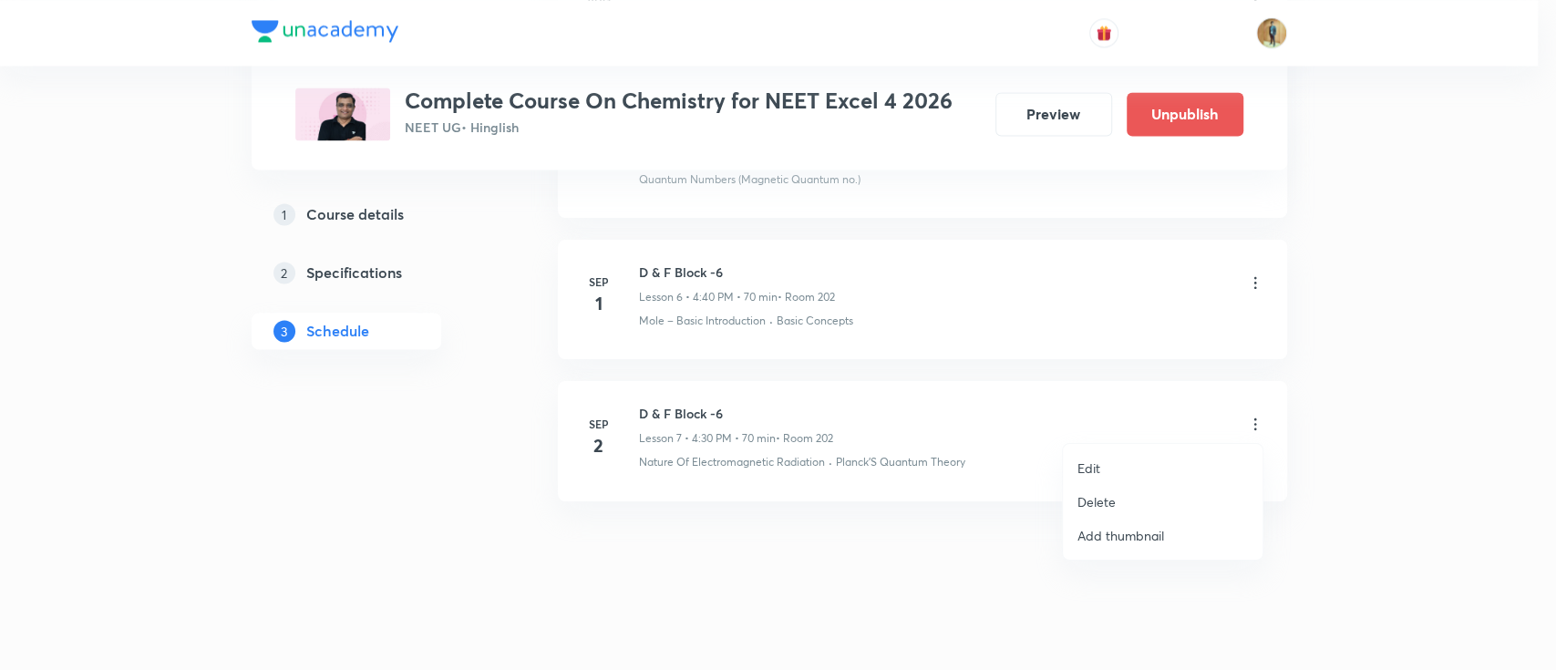
click at [1115, 467] on li "Edit" at bounding box center [1163, 468] width 200 height 34
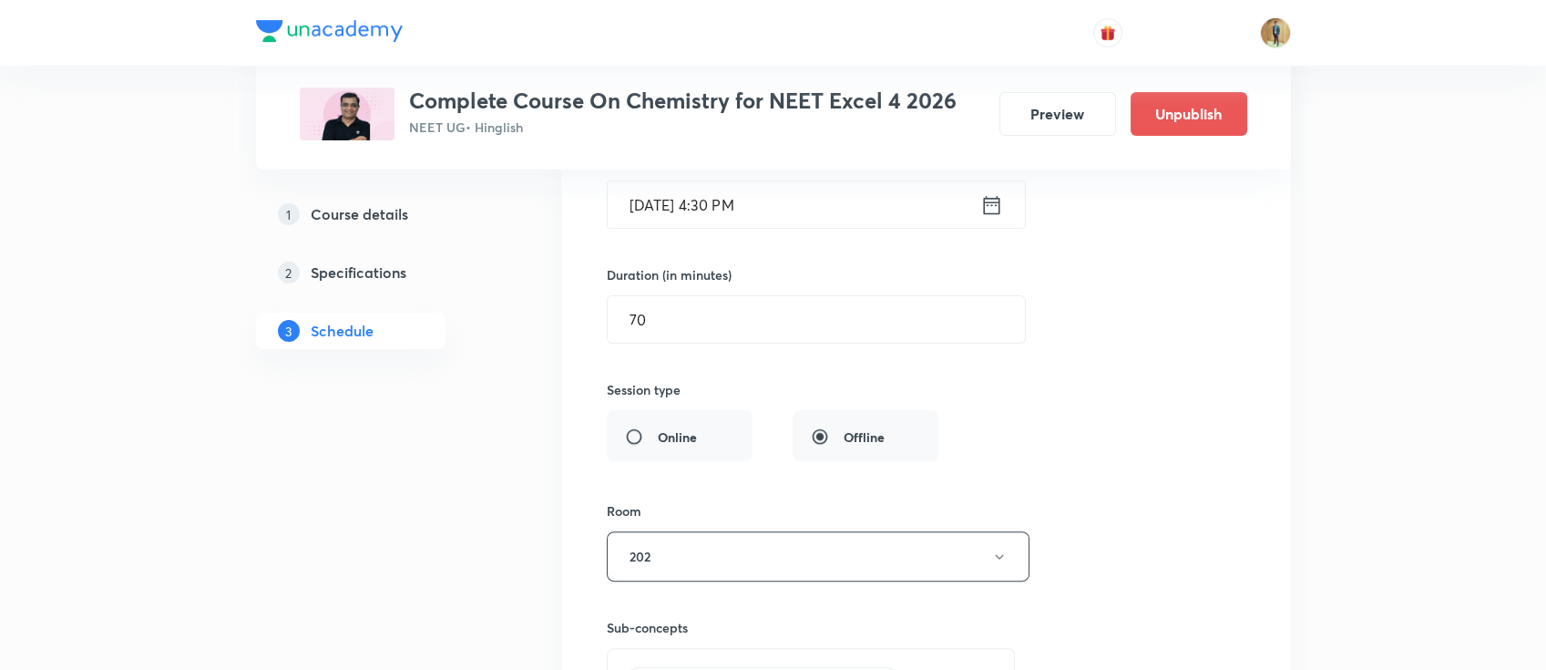
scroll to position [1196, 0]
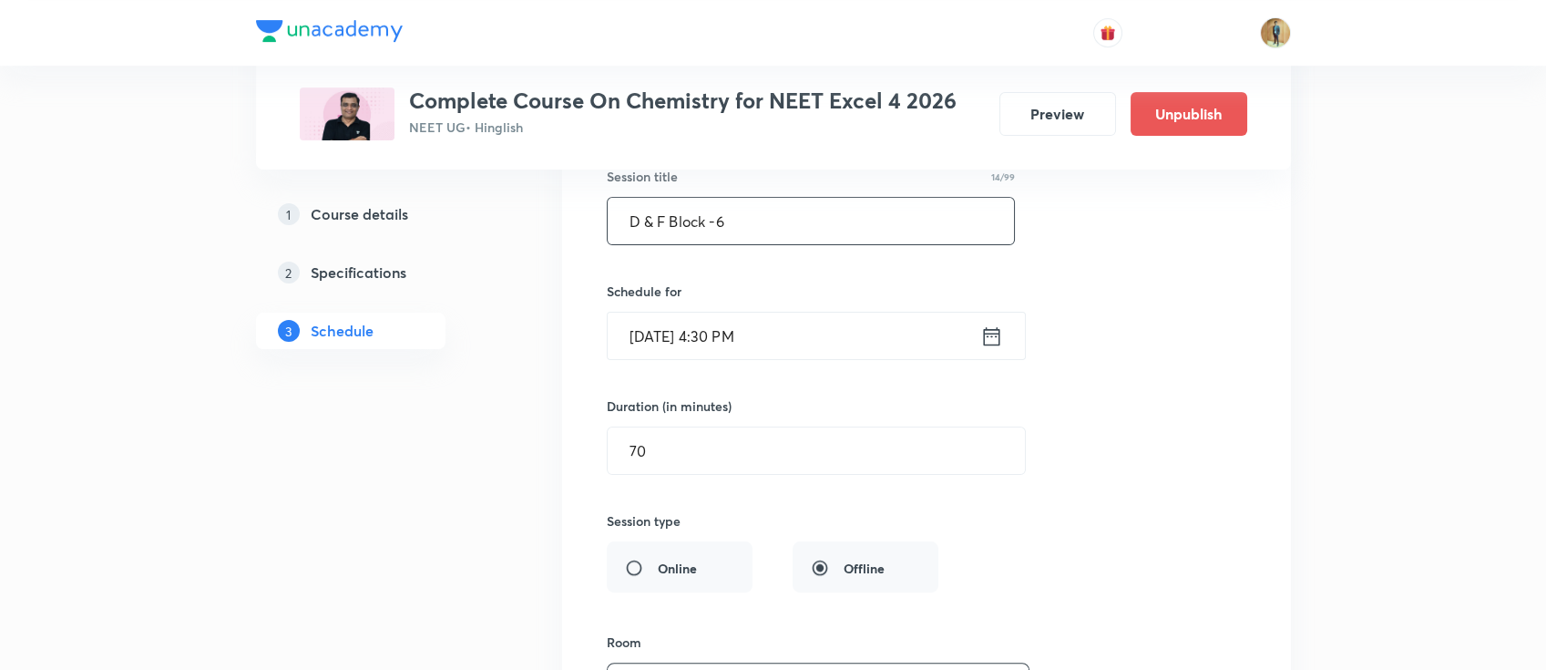
drag, startPoint x: 755, startPoint y: 222, endPoint x: 717, endPoint y: 222, distance: 38.3
click at [717, 222] on input "D & F Block -6" at bounding box center [811, 221] width 407 height 46
type input "D & F Block -7"
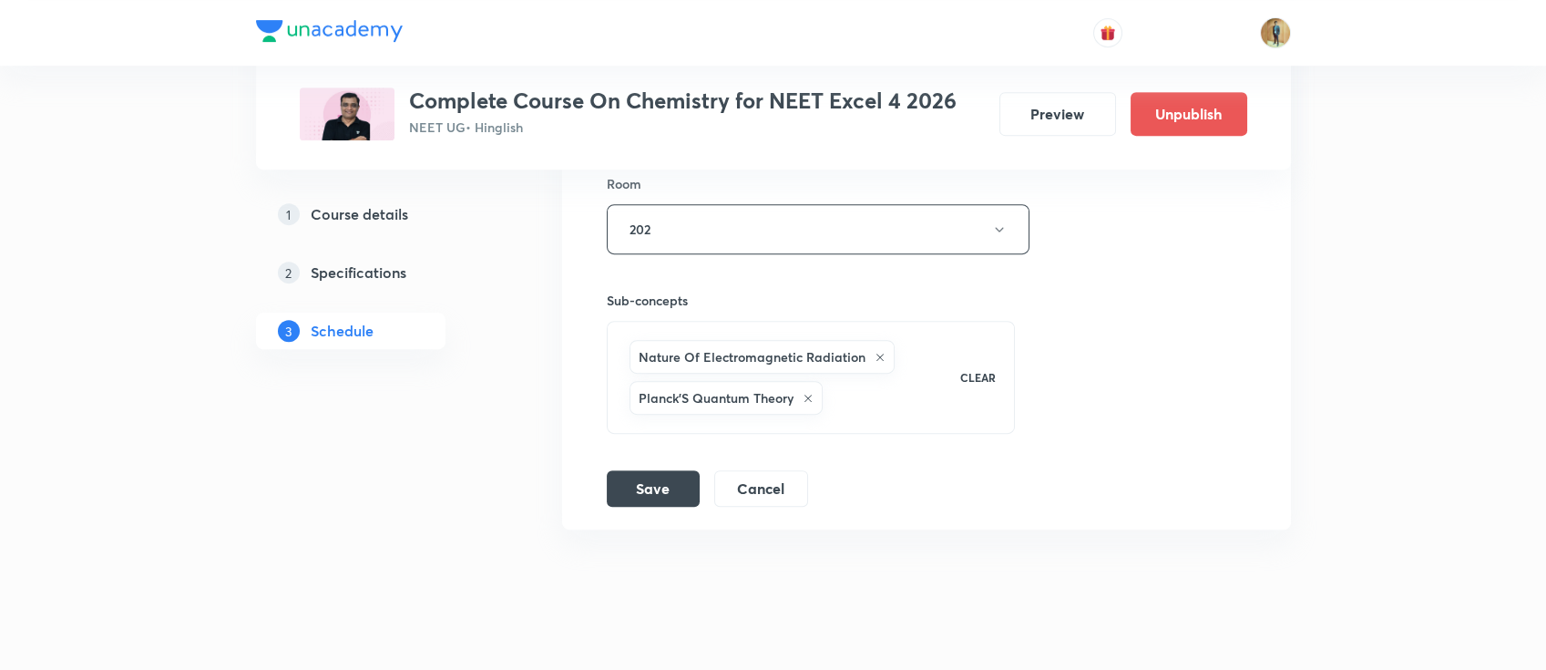
scroll to position [1682, 0]
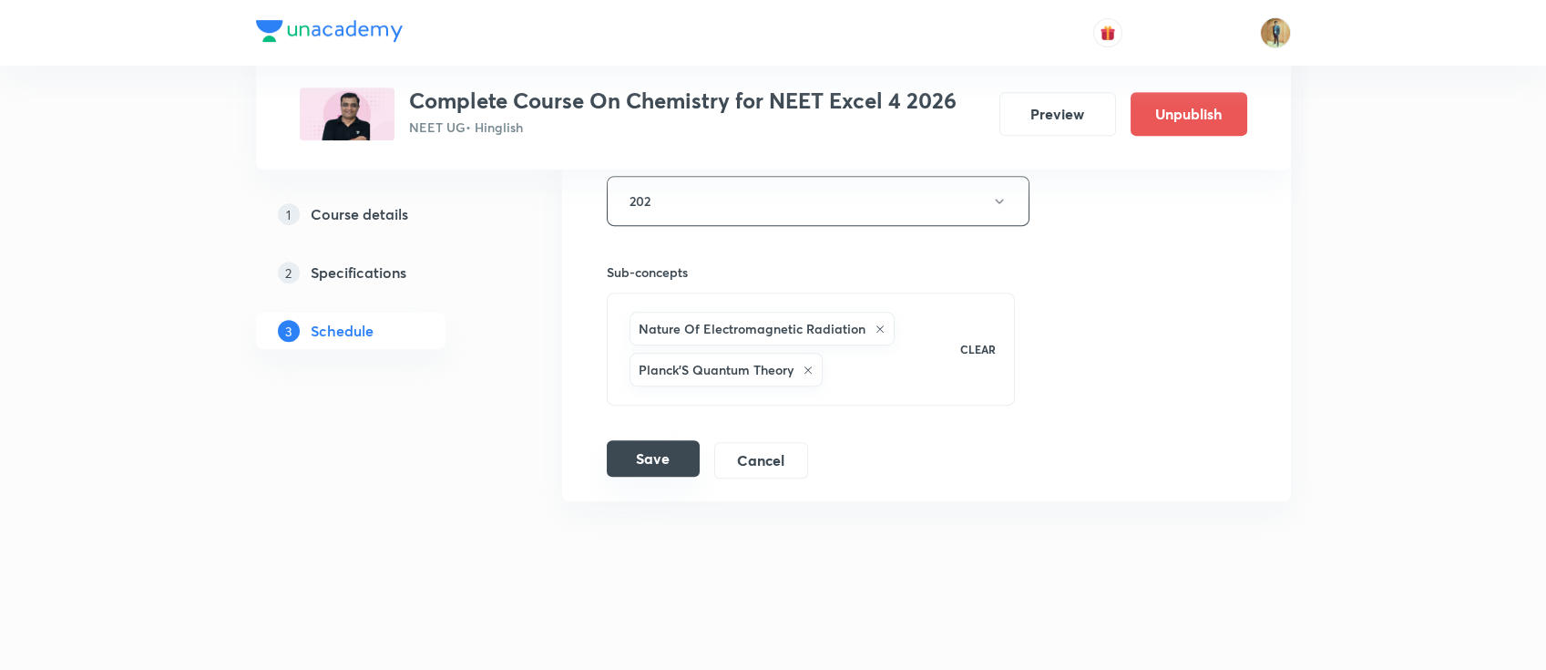
click at [644, 456] on button "Save" at bounding box center [653, 458] width 93 height 36
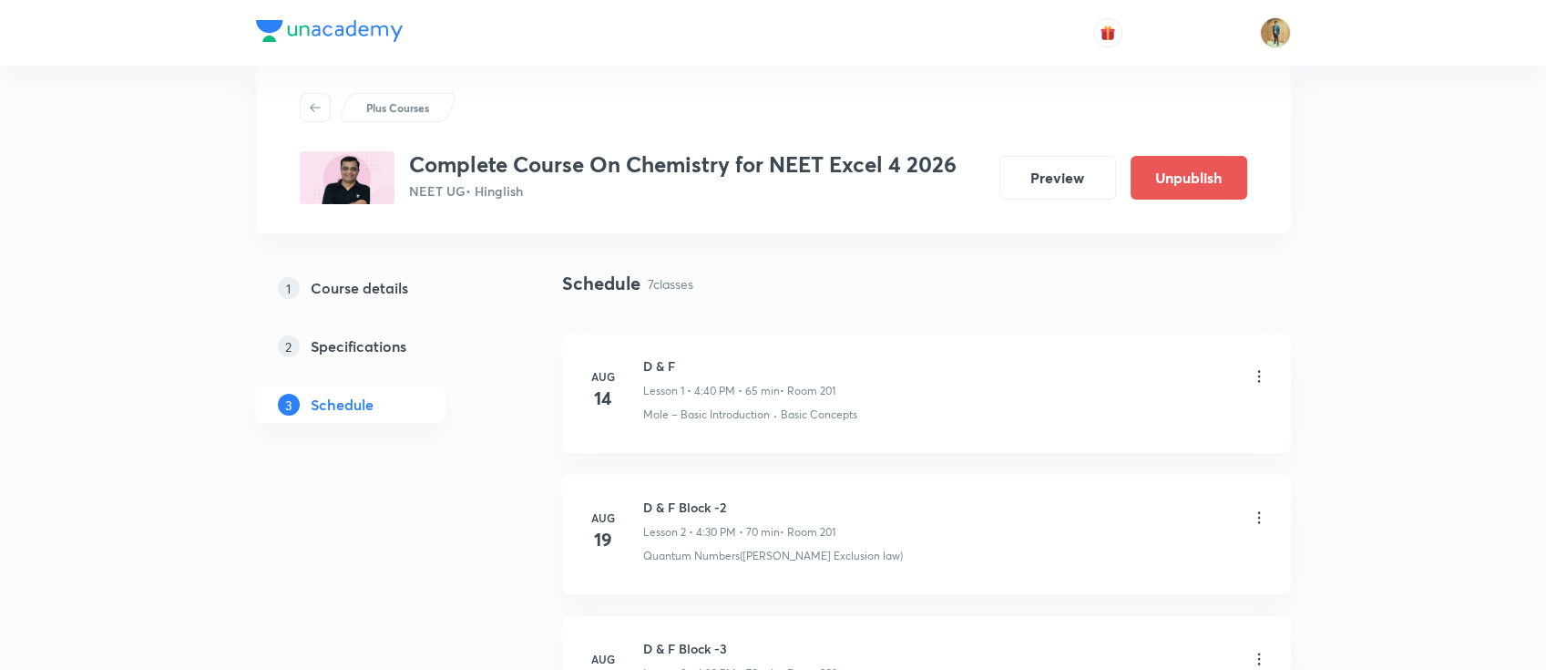
scroll to position [0, 0]
